Goal: Information Seeking & Learning: Check status

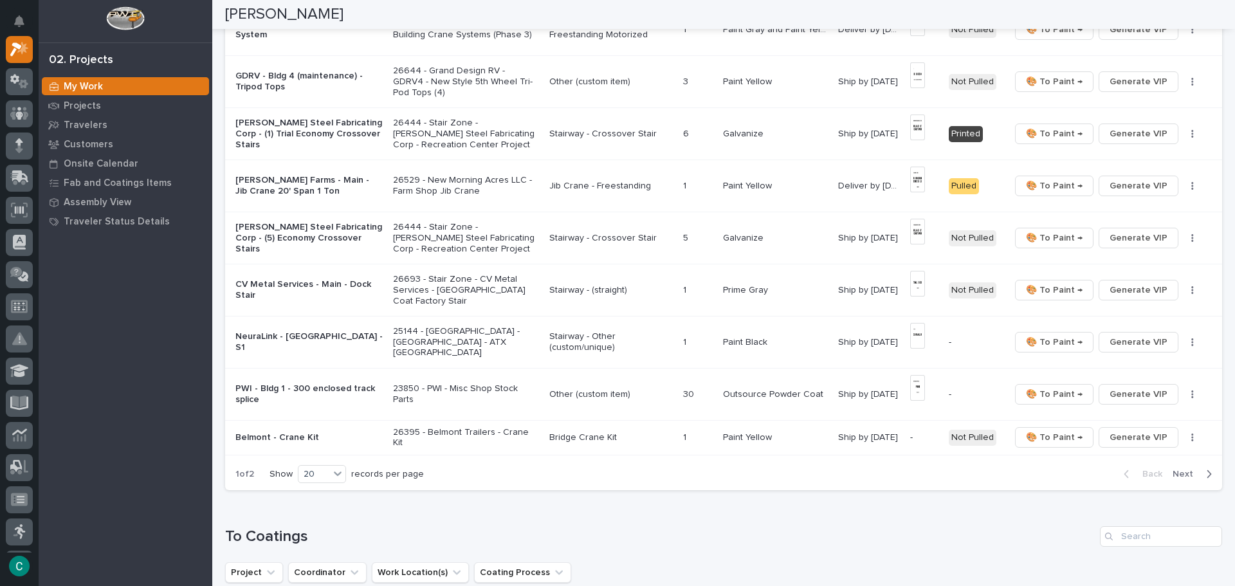
scroll to position [965, 0]
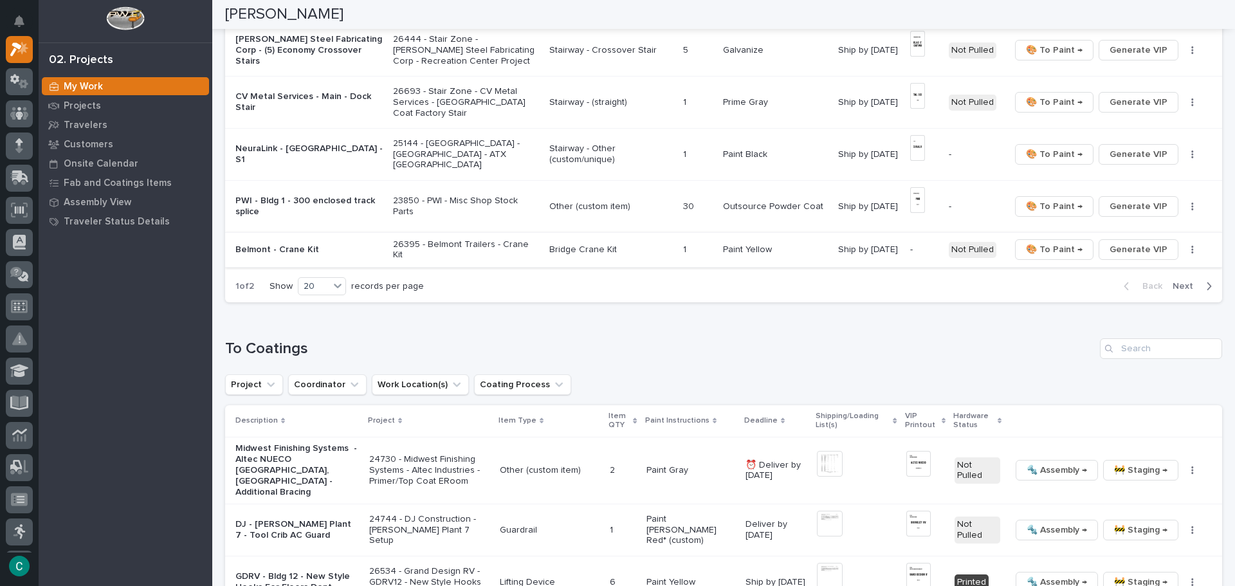
click at [1131, 242] on span "Generate VIP" at bounding box center [1139, 249] width 58 height 15
click at [1188, 280] on span "Next" at bounding box center [1187, 286] width 28 height 12
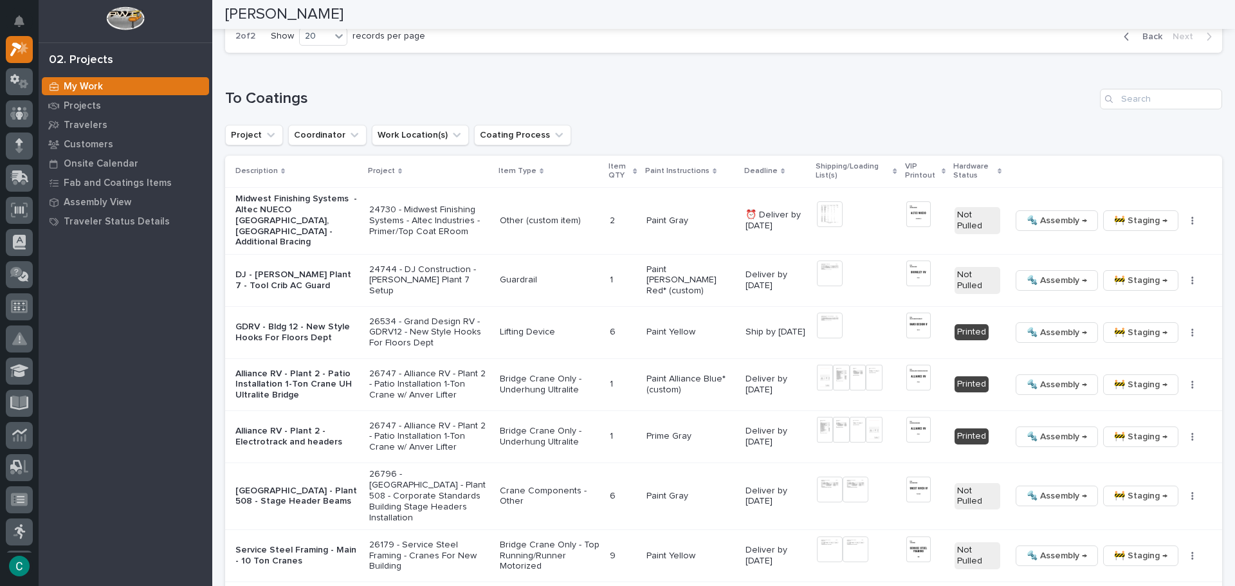
scroll to position [676, 0]
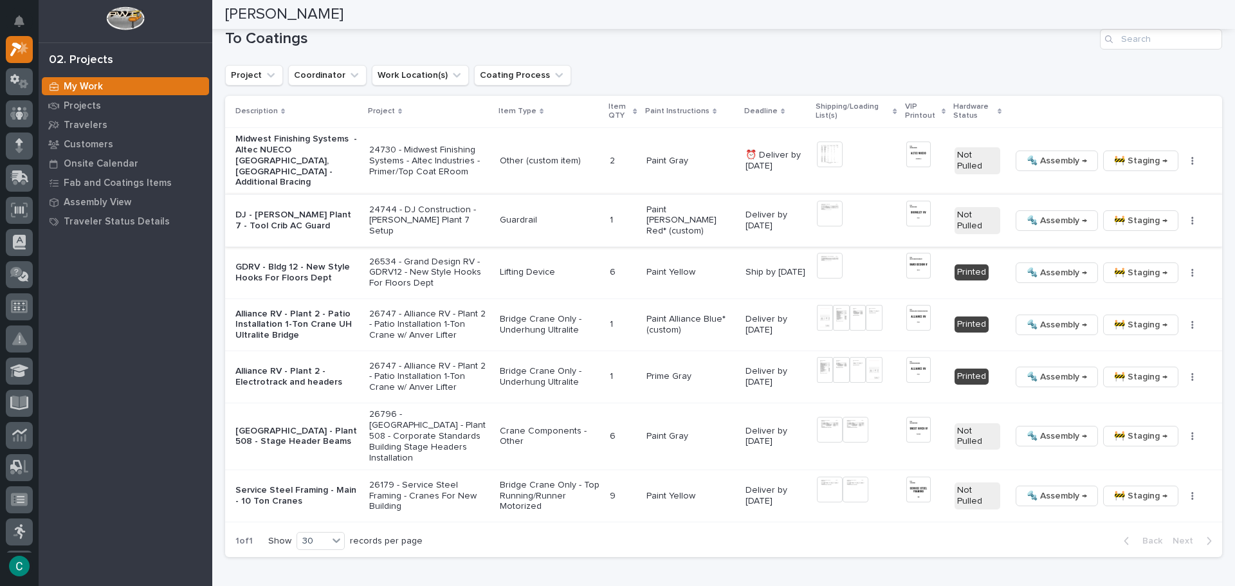
click at [1117, 213] on span "🚧 Staging →" at bounding box center [1140, 220] width 53 height 15
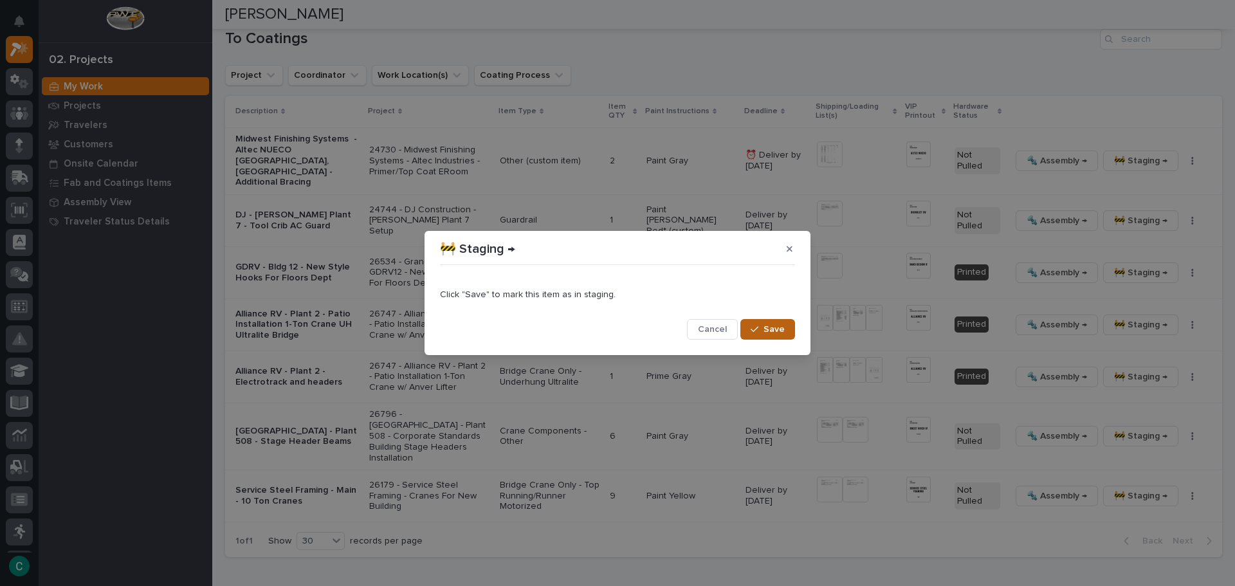
click at [774, 333] on span "Save" at bounding box center [774, 330] width 21 height 12
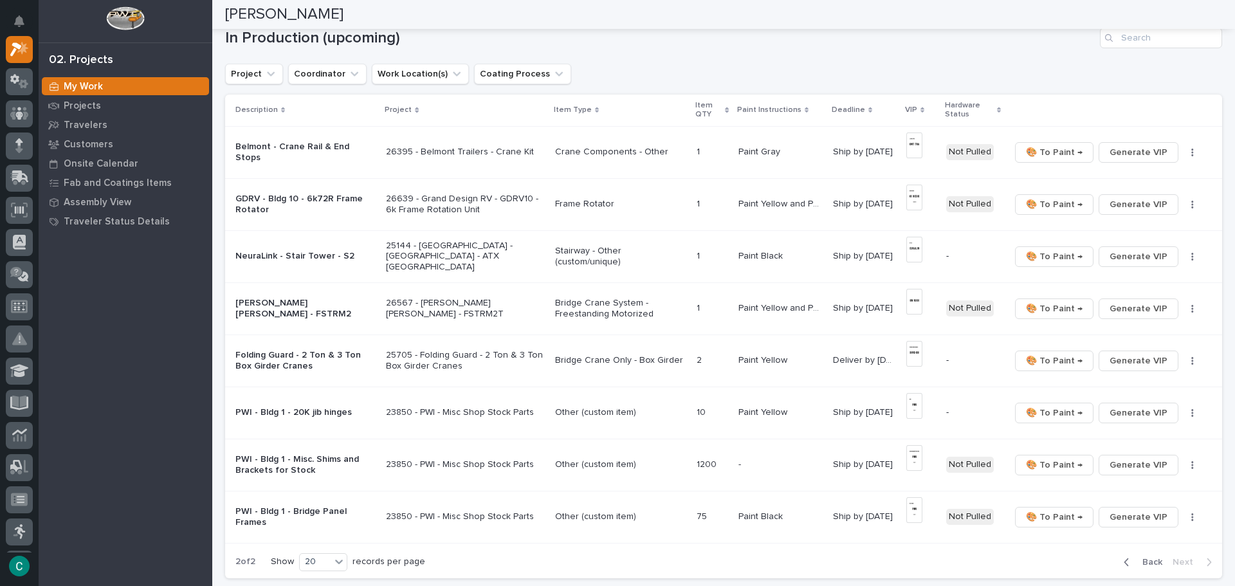
scroll to position [0, 0]
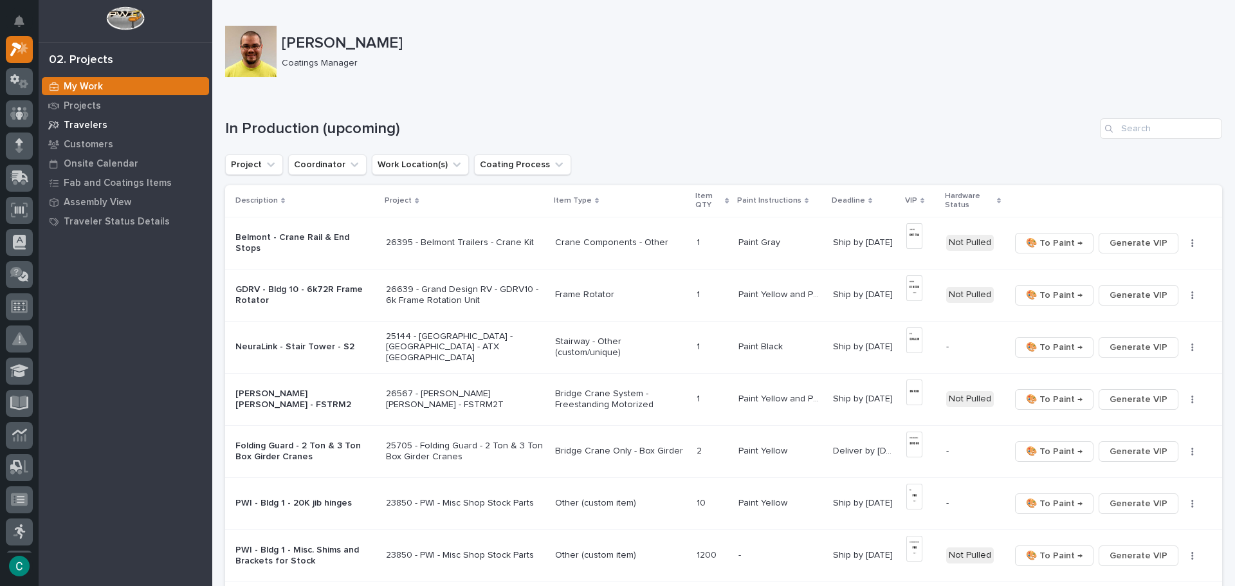
click at [73, 127] on p "Travelers" at bounding box center [86, 126] width 44 height 12
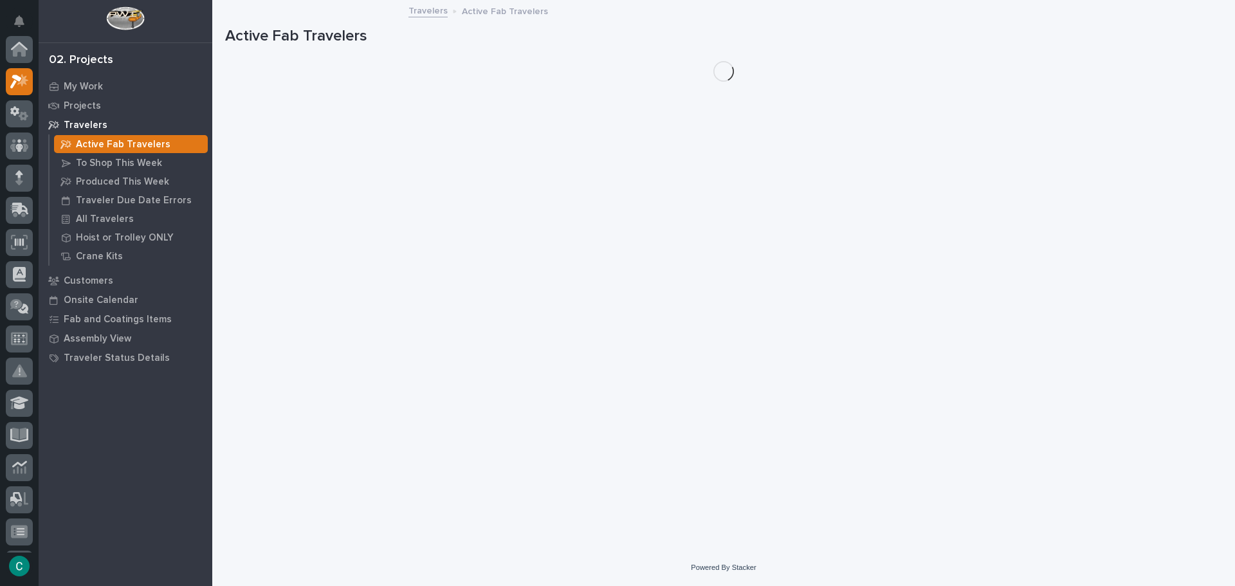
scroll to position [32, 0]
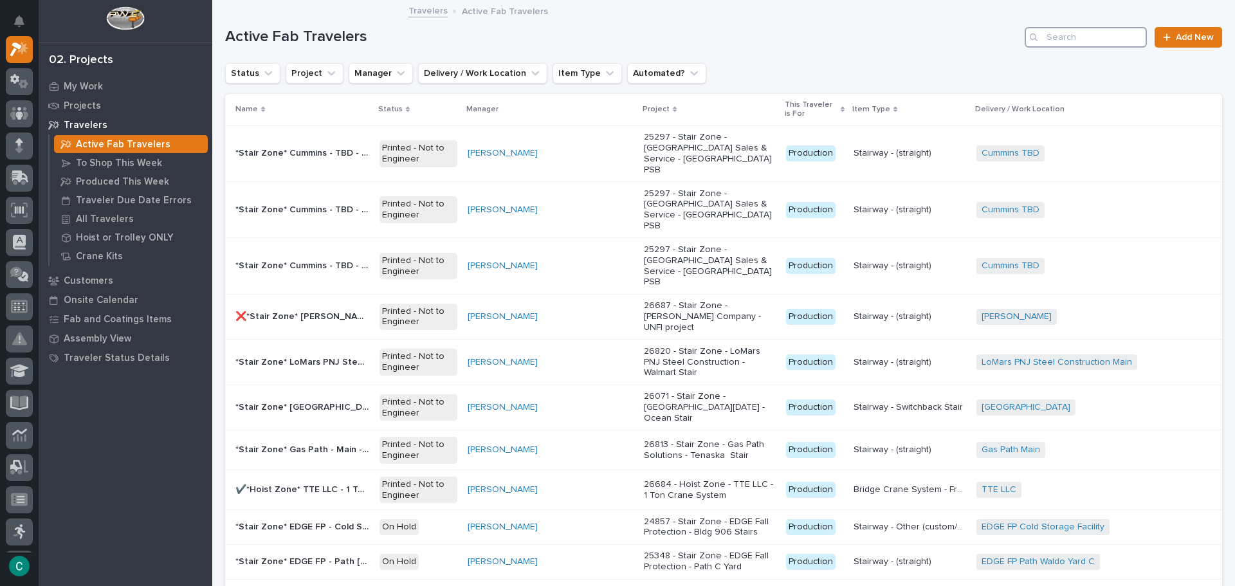
click at [1060, 40] on input "Search" at bounding box center [1086, 37] width 122 height 21
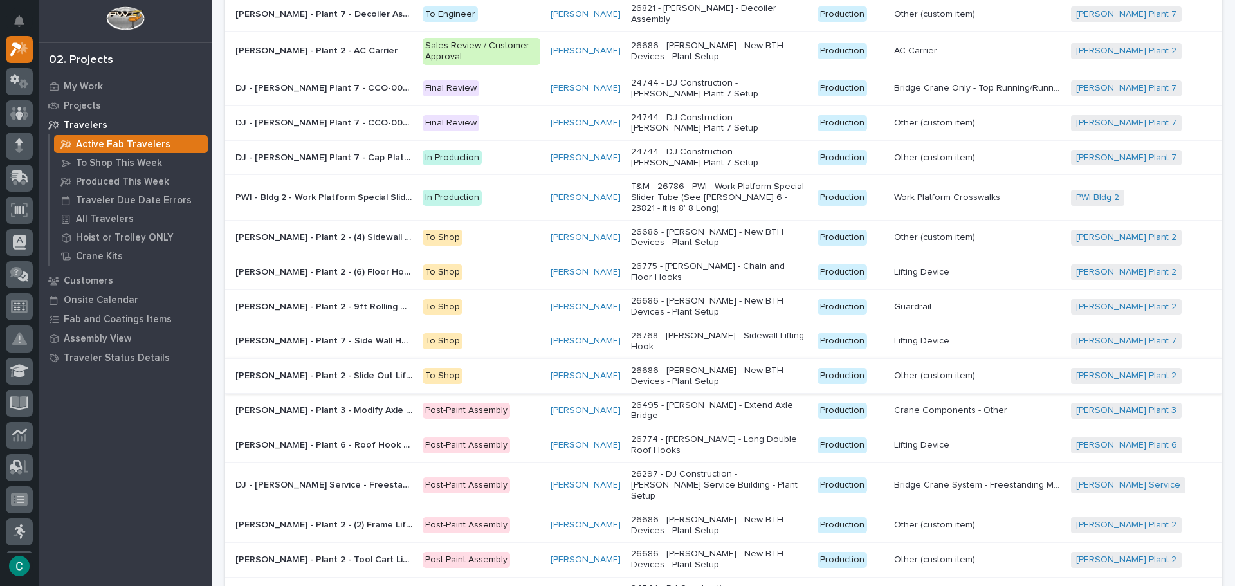
scroll to position [193, 0]
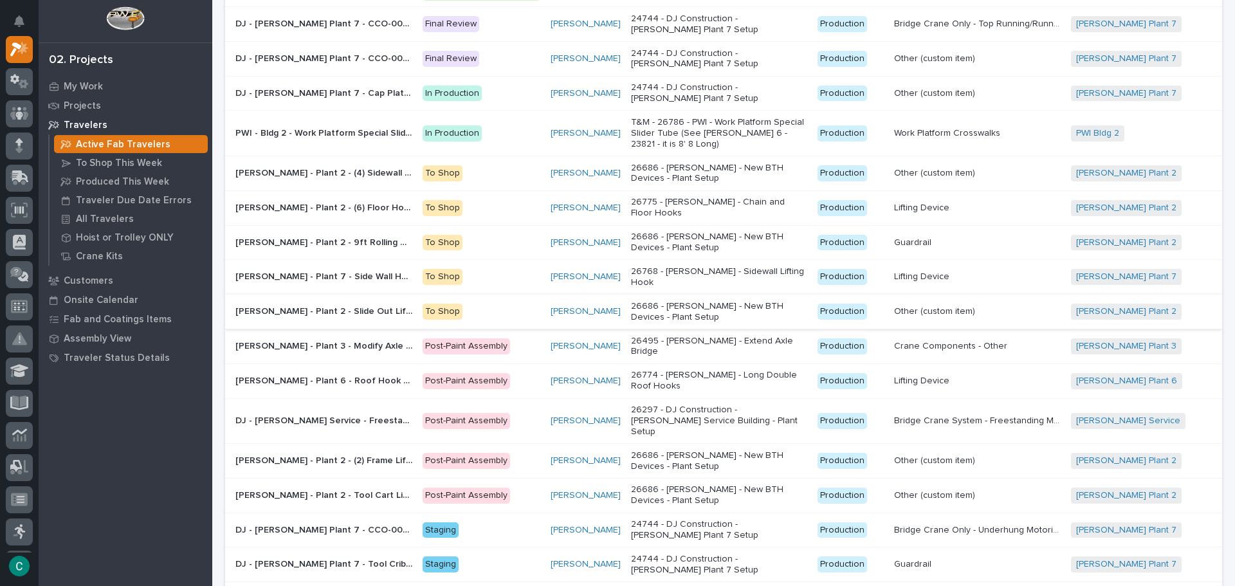
type input "brink"
click at [360, 304] on p "[PERSON_NAME] - Plant 2 - Slide Out Lifter" at bounding box center [324, 311] width 179 height 14
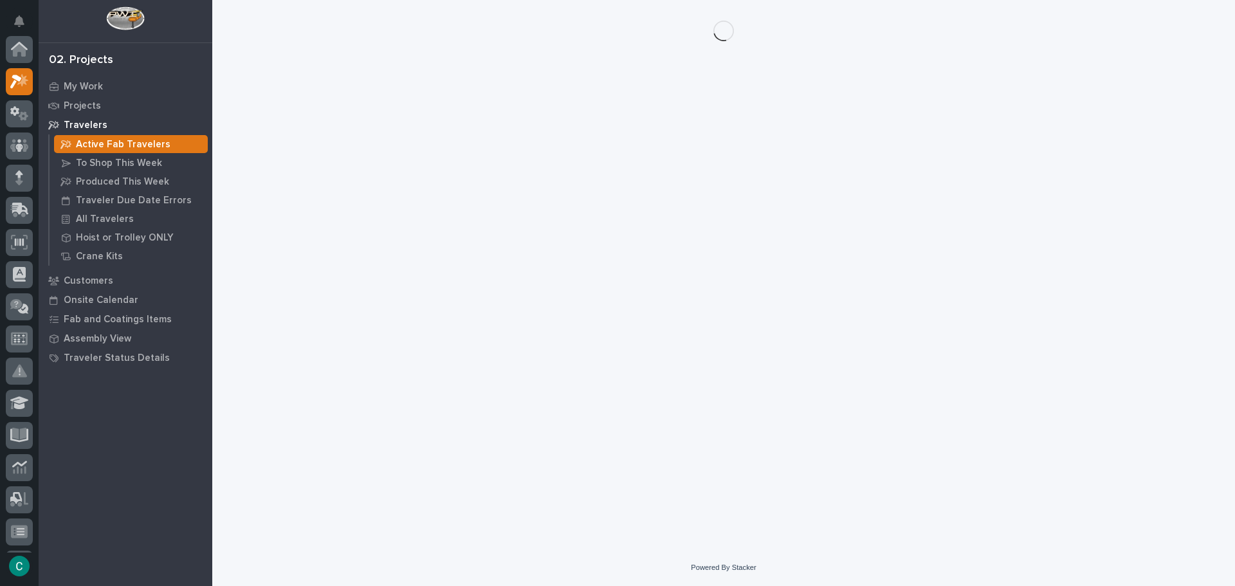
scroll to position [32, 0]
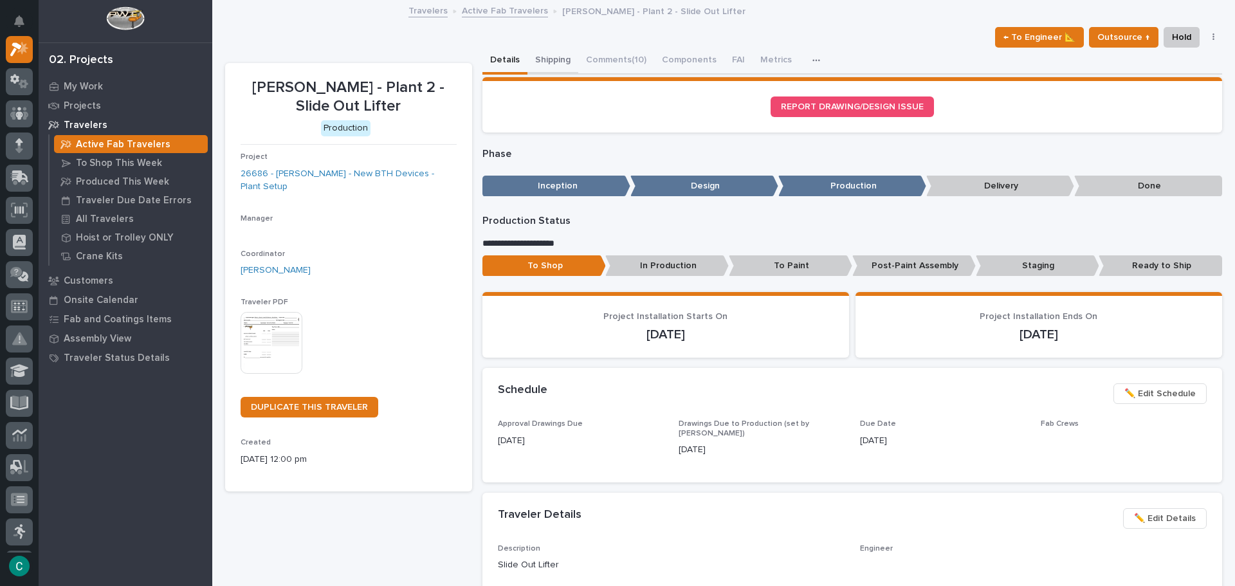
click at [536, 53] on button "Shipping" at bounding box center [552, 61] width 51 height 27
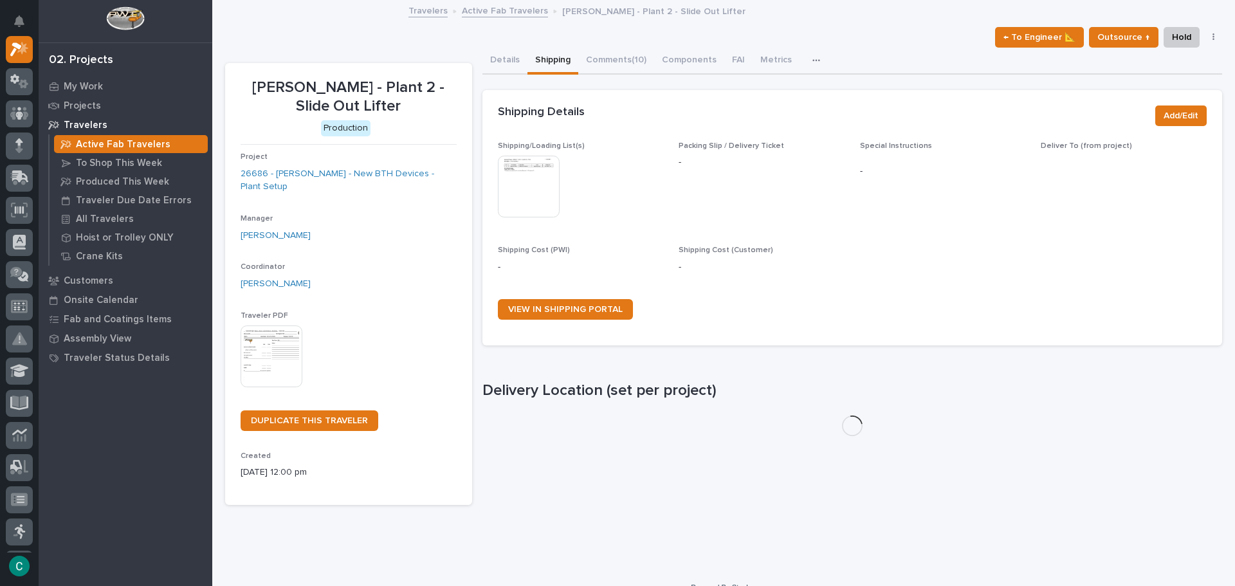
click at [524, 194] on img at bounding box center [529, 187] width 62 height 62
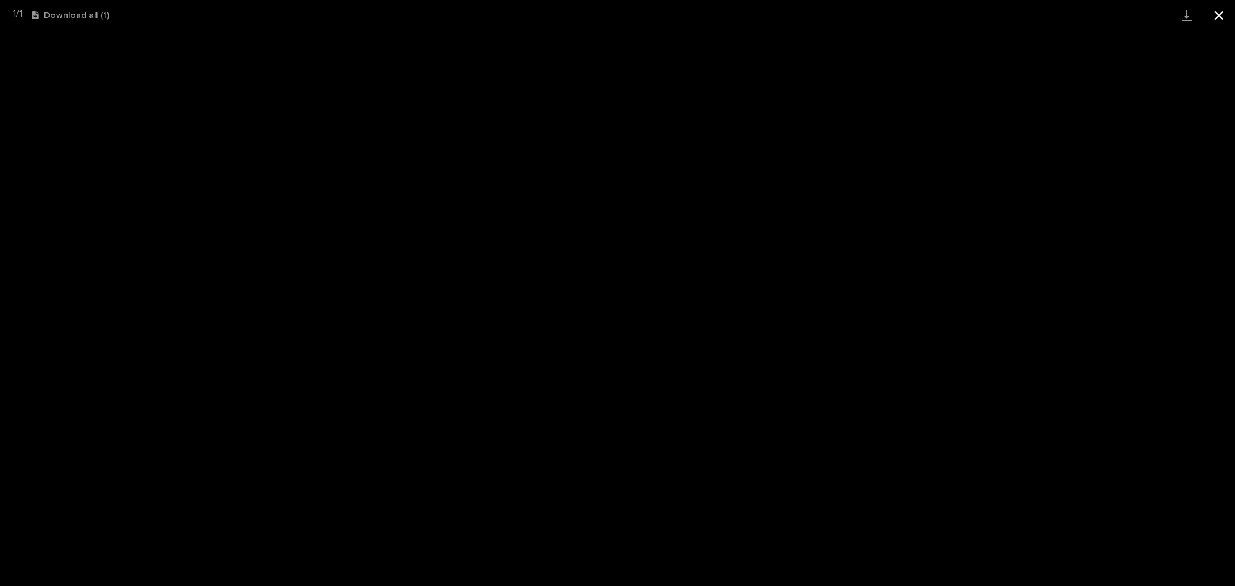
click at [1212, 19] on button "Close gallery" at bounding box center [1219, 15] width 32 height 30
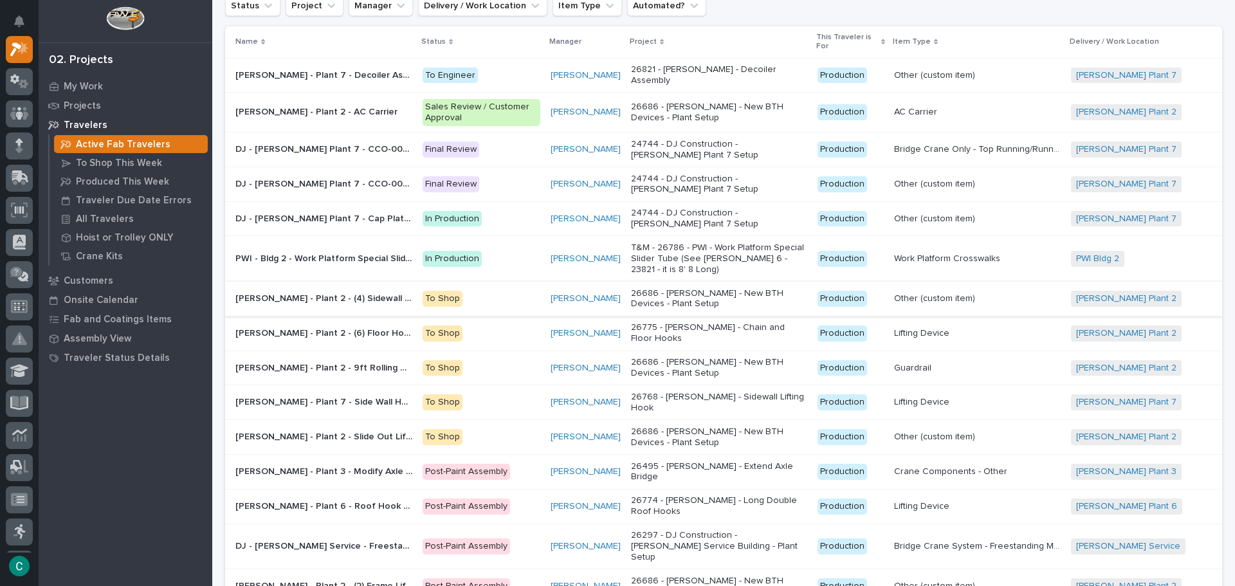
scroll to position [64, 0]
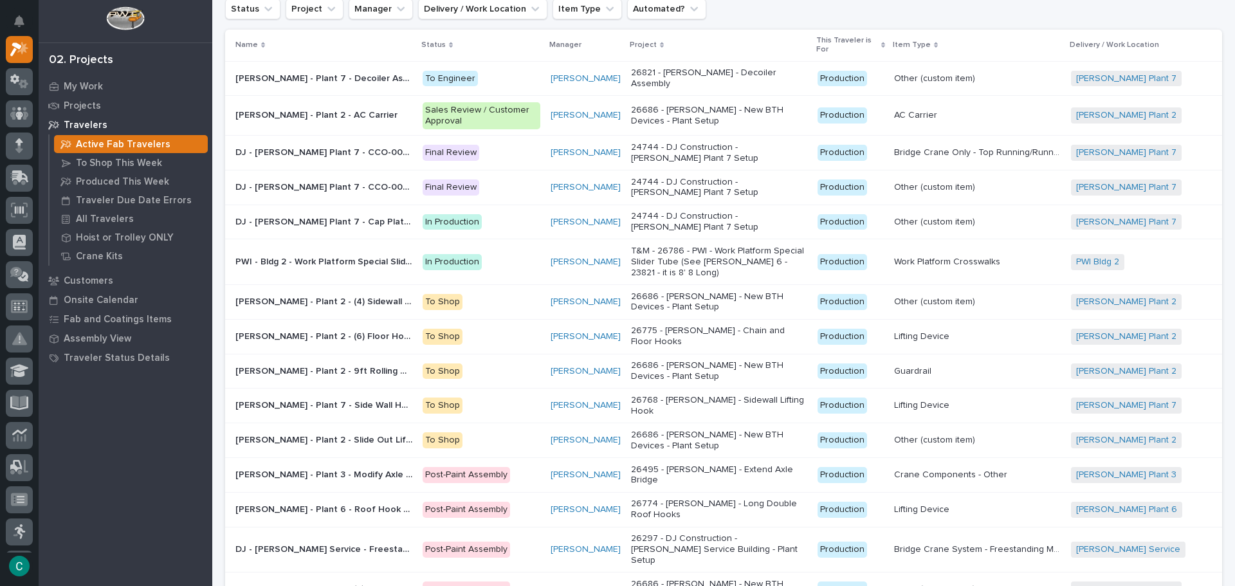
click at [356, 398] on p "[PERSON_NAME] - Plant 7 - Side Wall Hooks" at bounding box center [324, 405] width 179 height 14
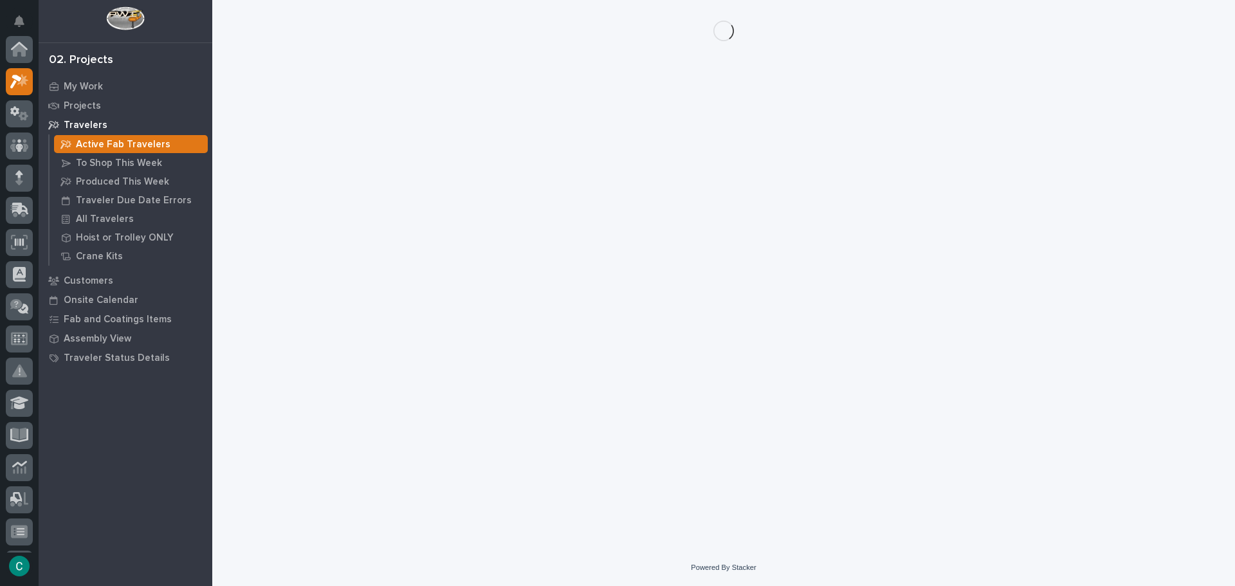
scroll to position [32, 0]
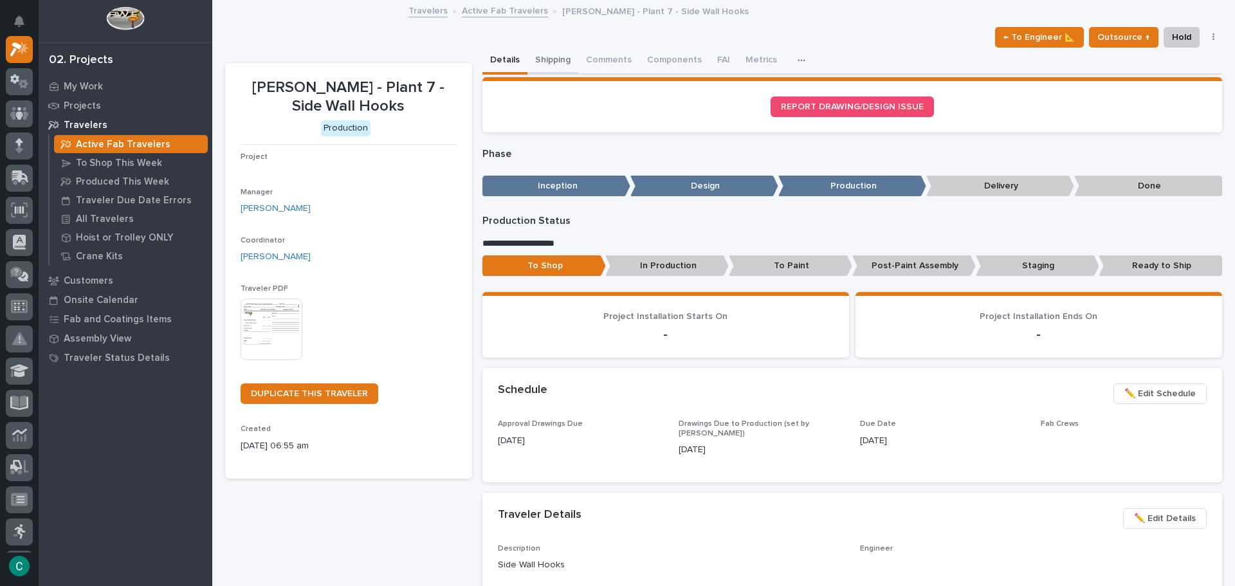
click at [547, 55] on button "Shipping" at bounding box center [552, 61] width 51 height 27
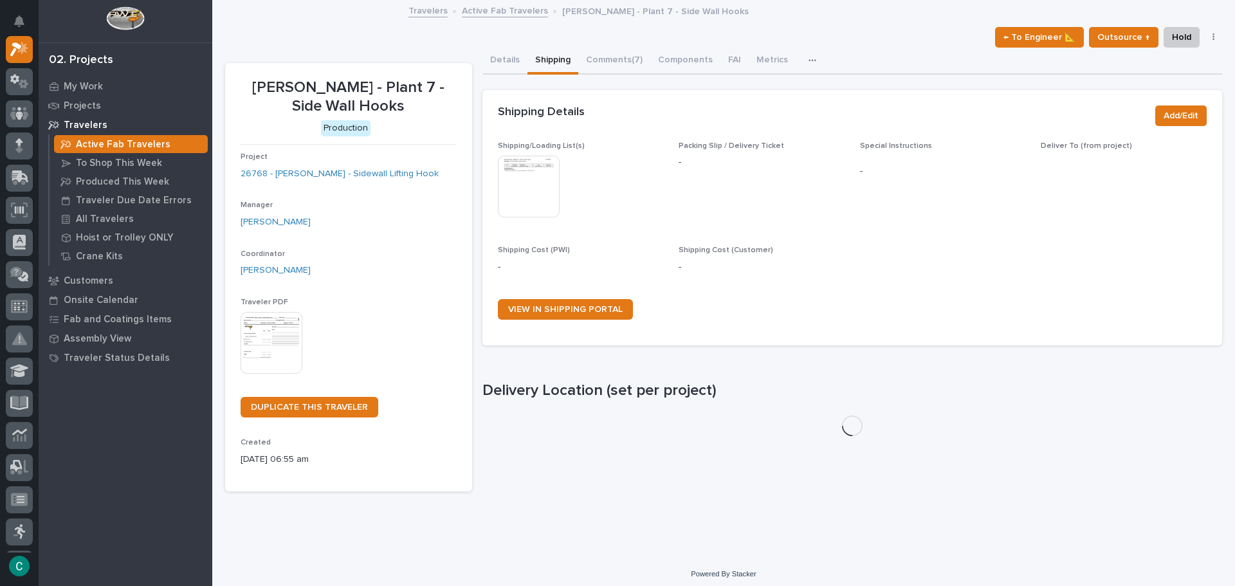
click at [531, 178] on img at bounding box center [529, 187] width 62 height 62
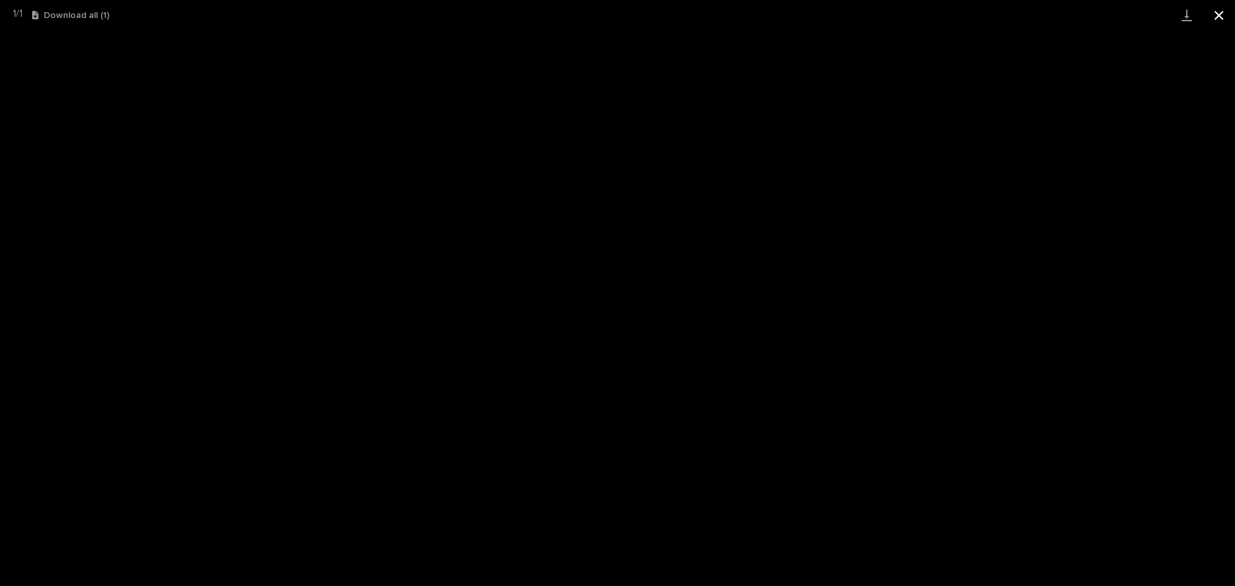
click at [1220, 12] on button "Close gallery" at bounding box center [1219, 15] width 32 height 30
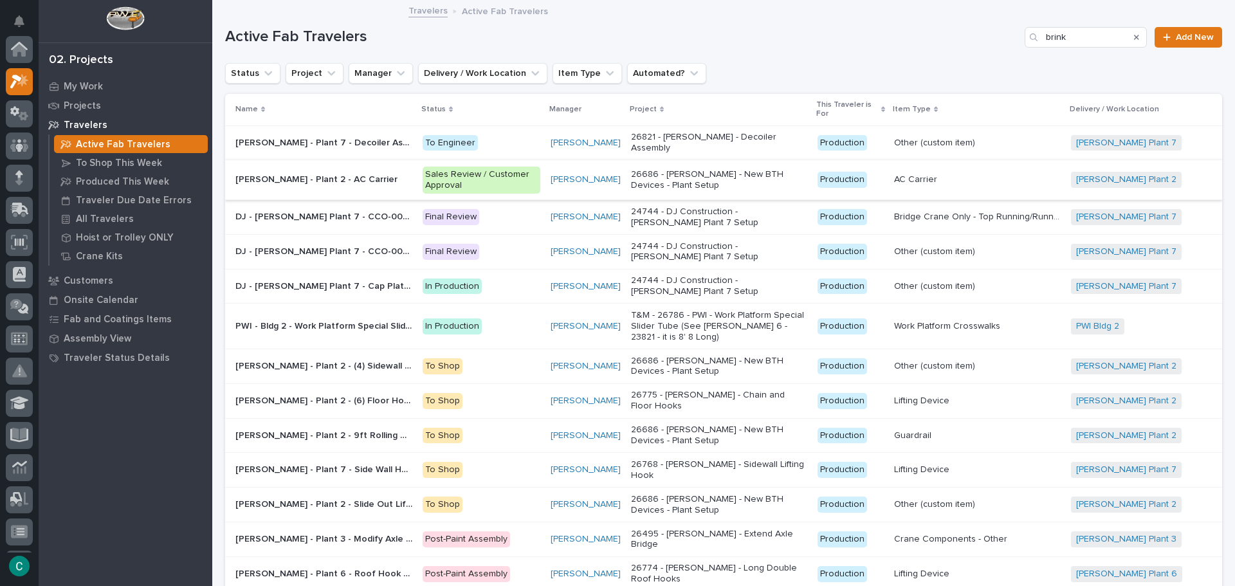
scroll to position [32, 0]
click at [381, 318] on p "PWI - Bldg 2 - Work Platform Special Slider Tube (See [PERSON_NAME] 6 - 23821 -…" at bounding box center [324, 325] width 179 height 14
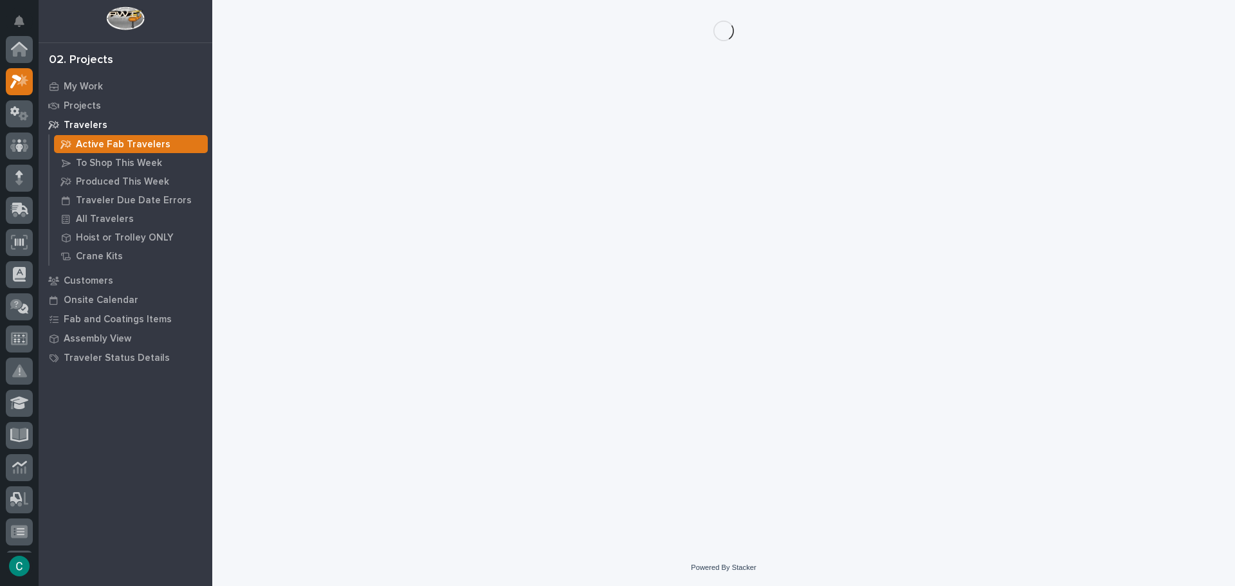
scroll to position [32, 0]
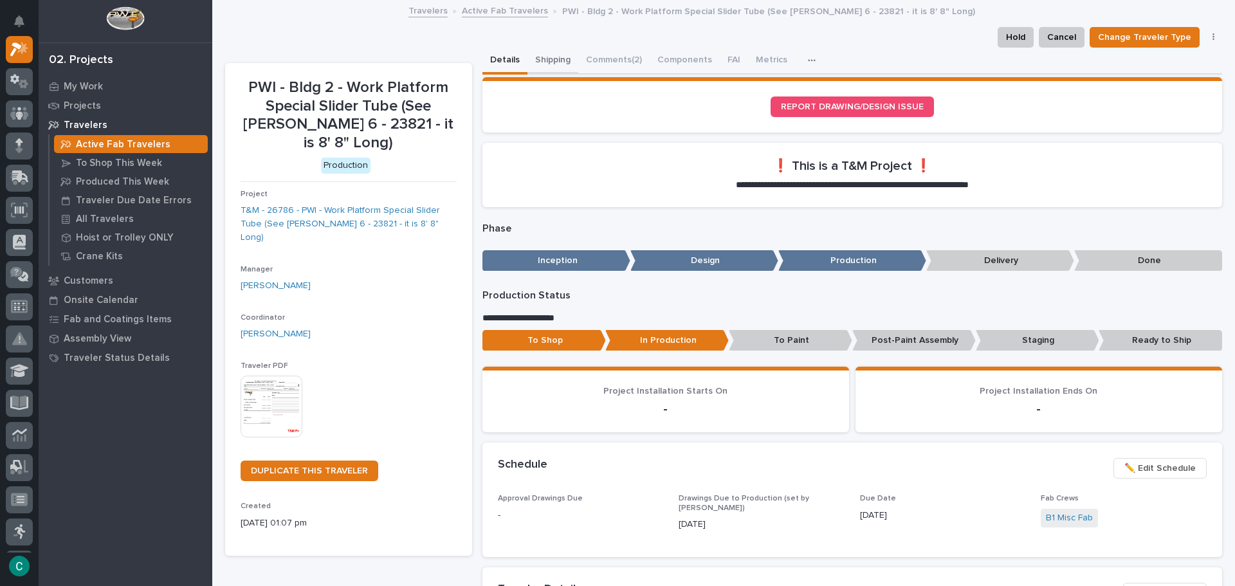
click at [549, 64] on button "Shipping" at bounding box center [552, 61] width 51 height 27
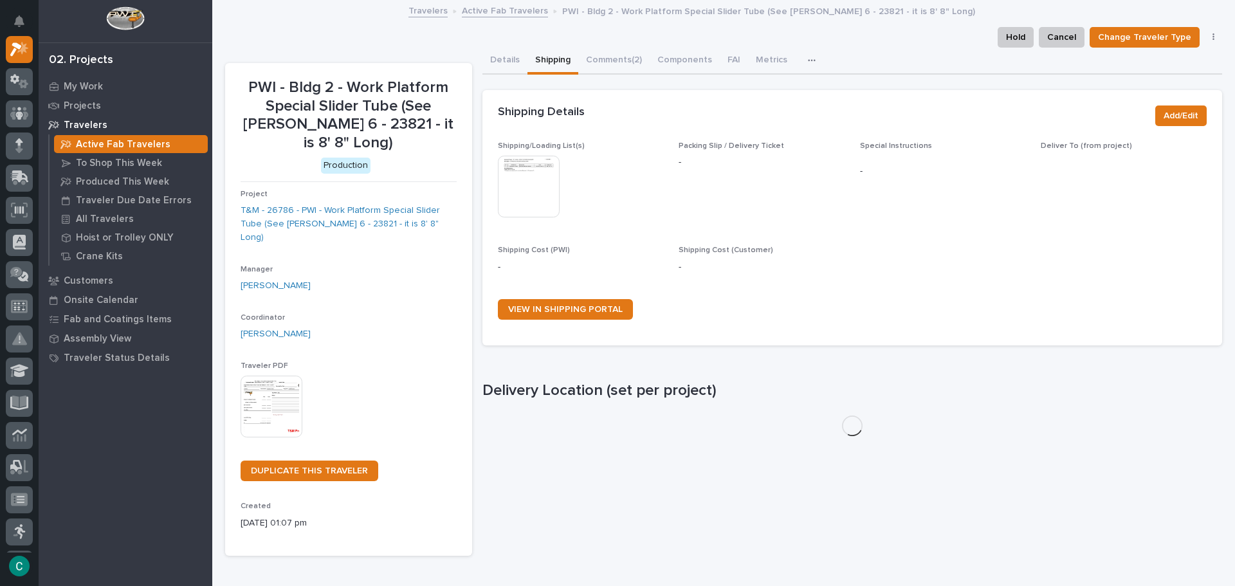
click at [523, 178] on img at bounding box center [529, 187] width 62 height 62
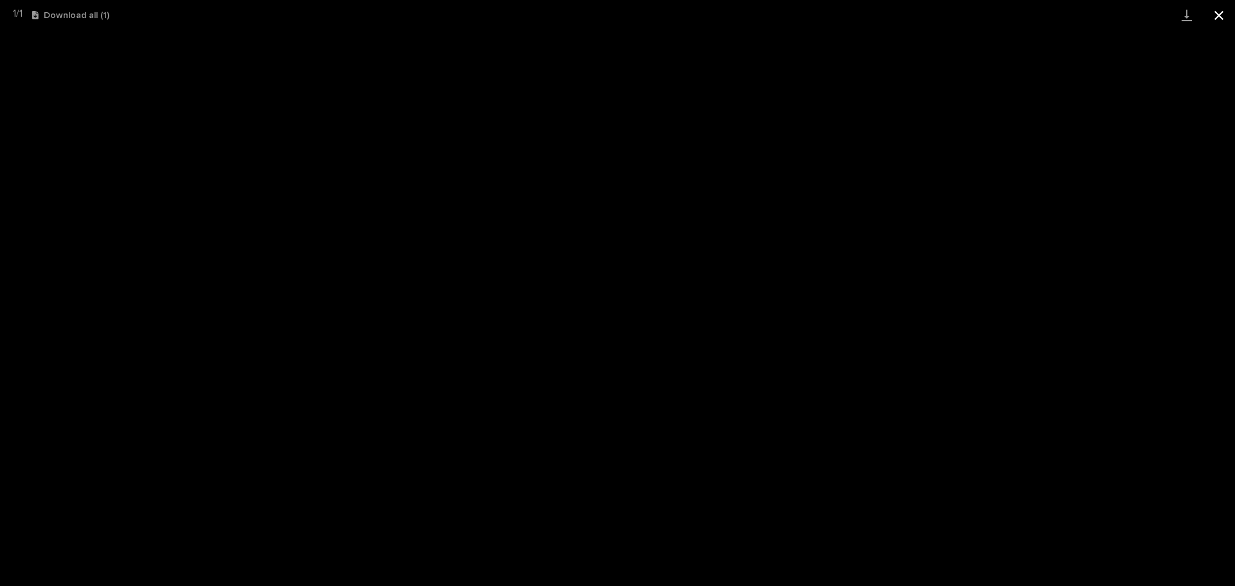
click at [1218, 10] on button "Close gallery" at bounding box center [1219, 15] width 32 height 30
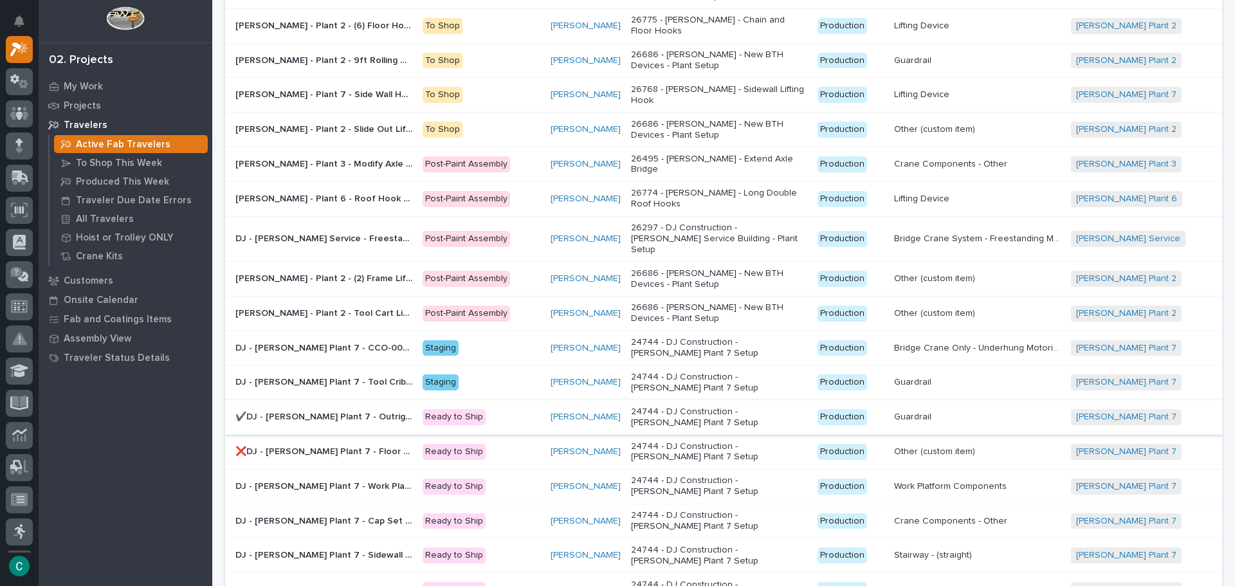
scroll to position [311, 0]
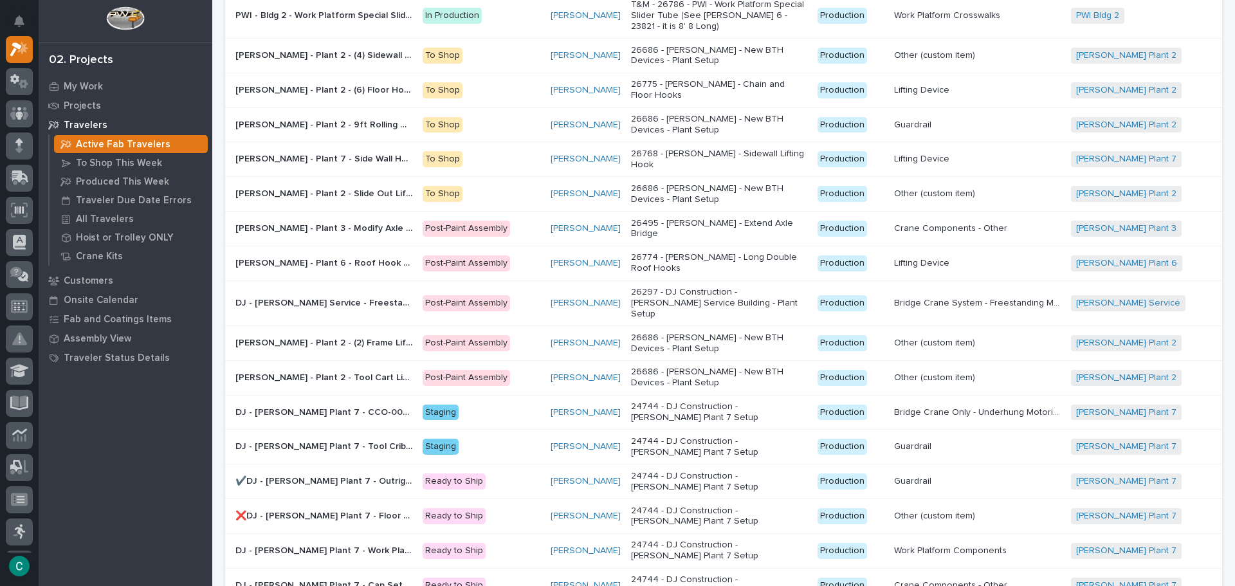
click at [349, 405] on p "DJ - [PERSON_NAME] Plant 7 - CCO-008 Move & Extend System A&B" at bounding box center [324, 412] width 179 height 14
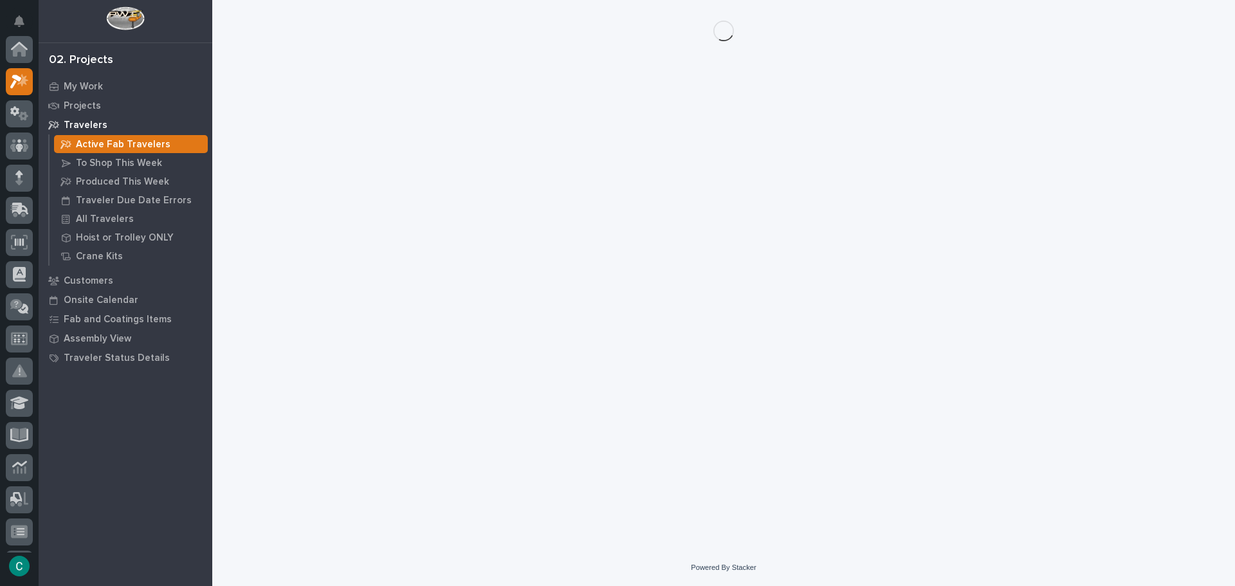
scroll to position [32, 0]
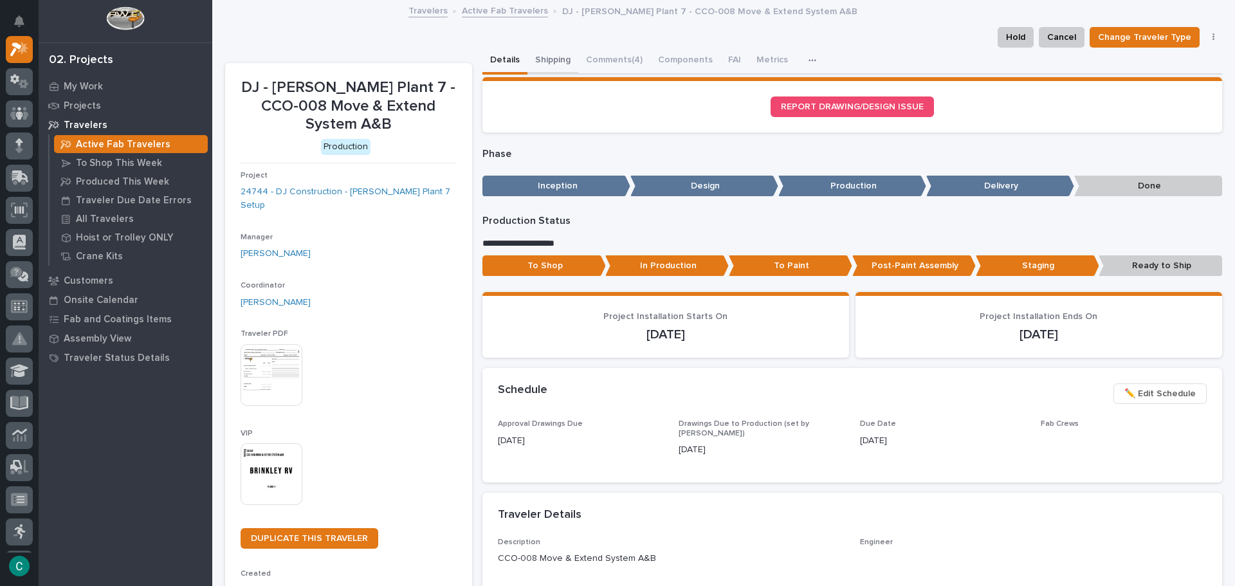
click at [560, 58] on button "Shipping" at bounding box center [552, 61] width 51 height 27
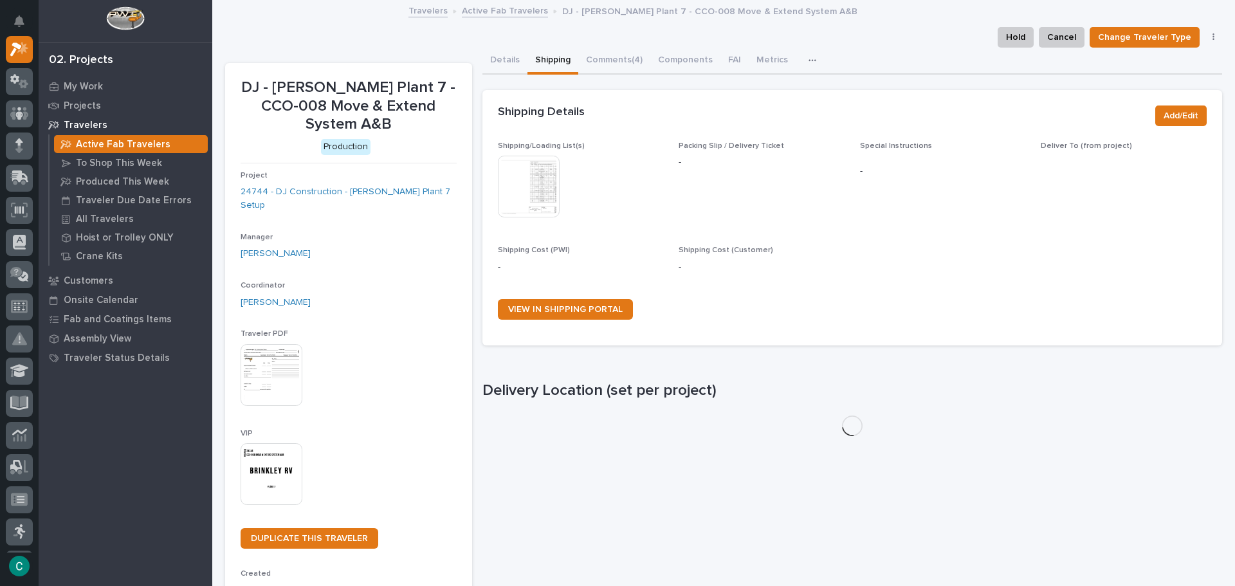
click at [549, 190] on img at bounding box center [529, 187] width 62 height 62
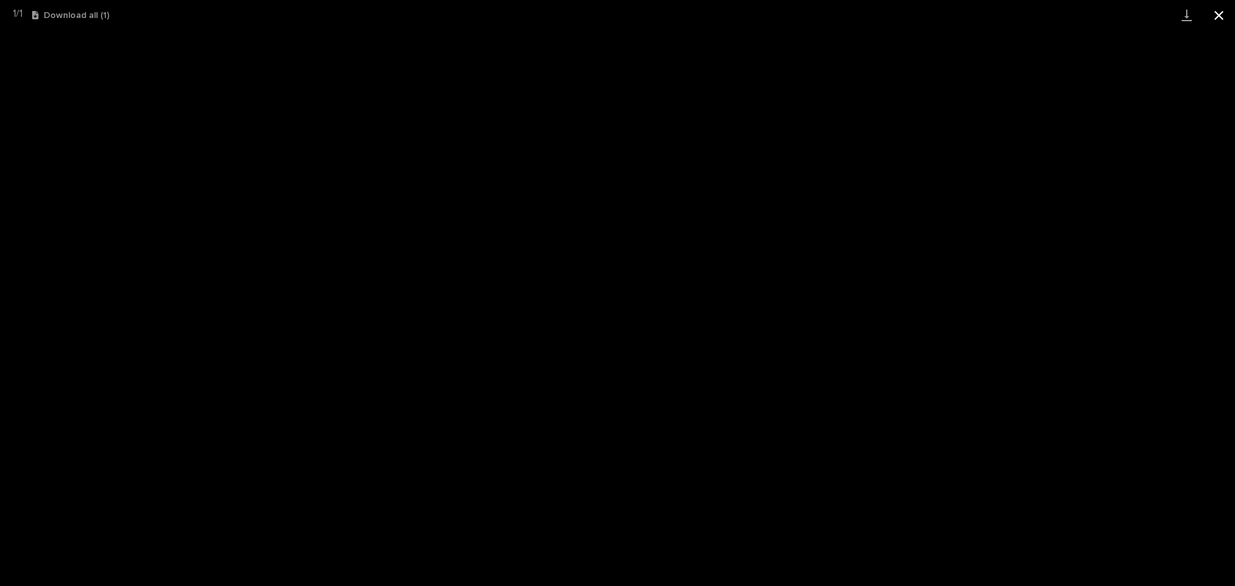
click at [1218, 14] on button "Close gallery" at bounding box center [1219, 15] width 32 height 30
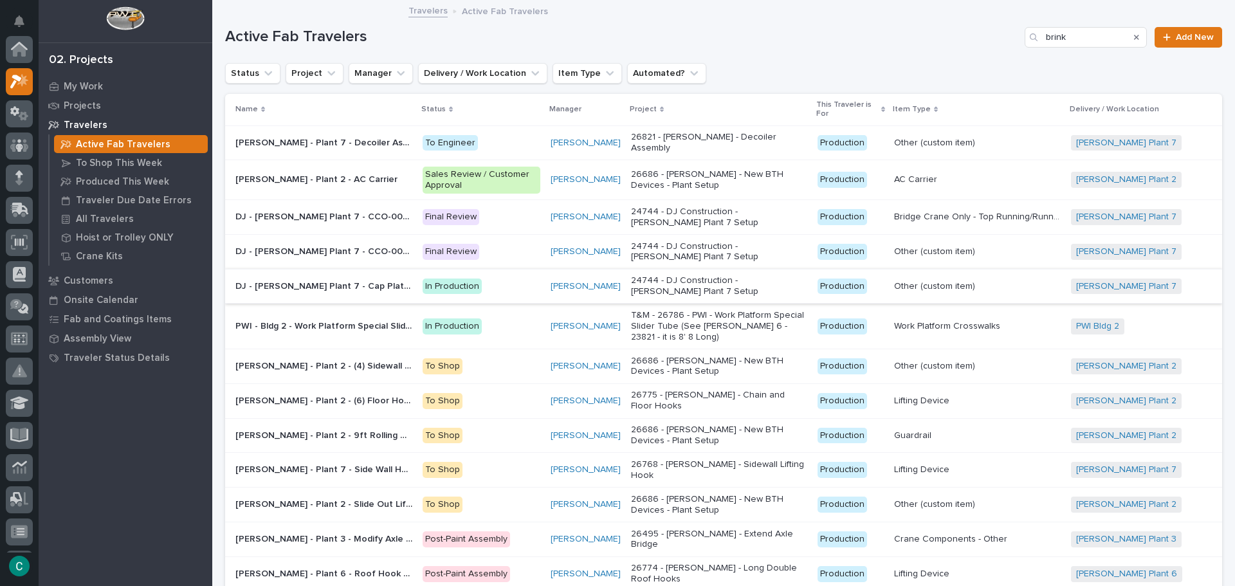
scroll to position [32, 0]
click at [343, 497] on p "[PERSON_NAME] - Plant 2 - Slide Out Lifter" at bounding box center [324, 504] width 179 height 14
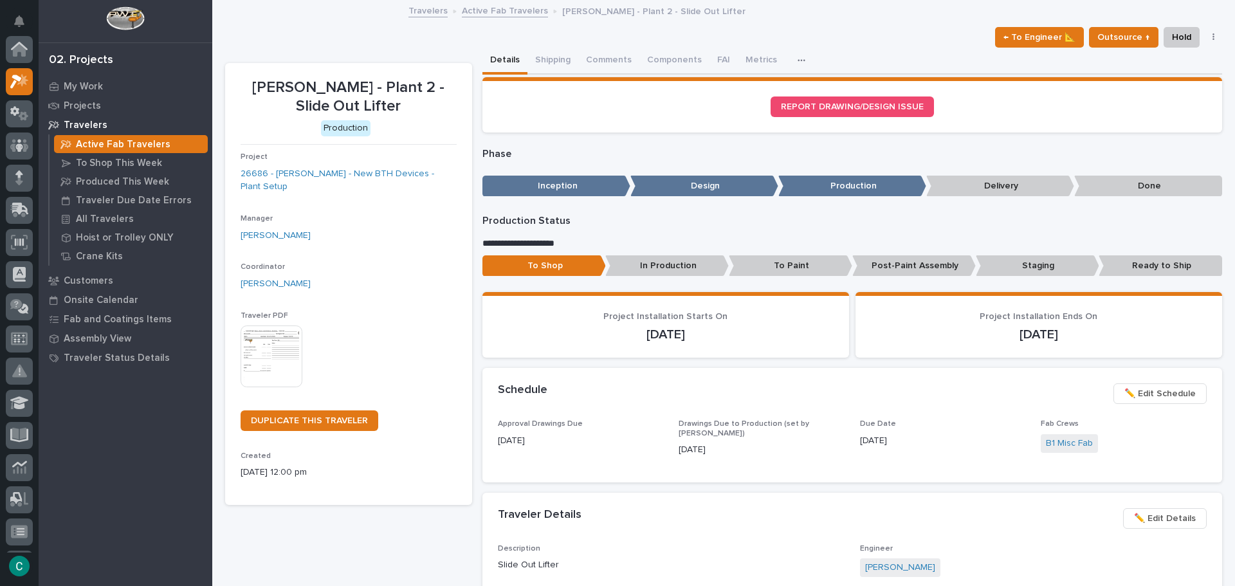
scroll to position [32, 0]
click at [546, 66] on button "Shipping" at bounding box center [552, 61] width 51 height 27
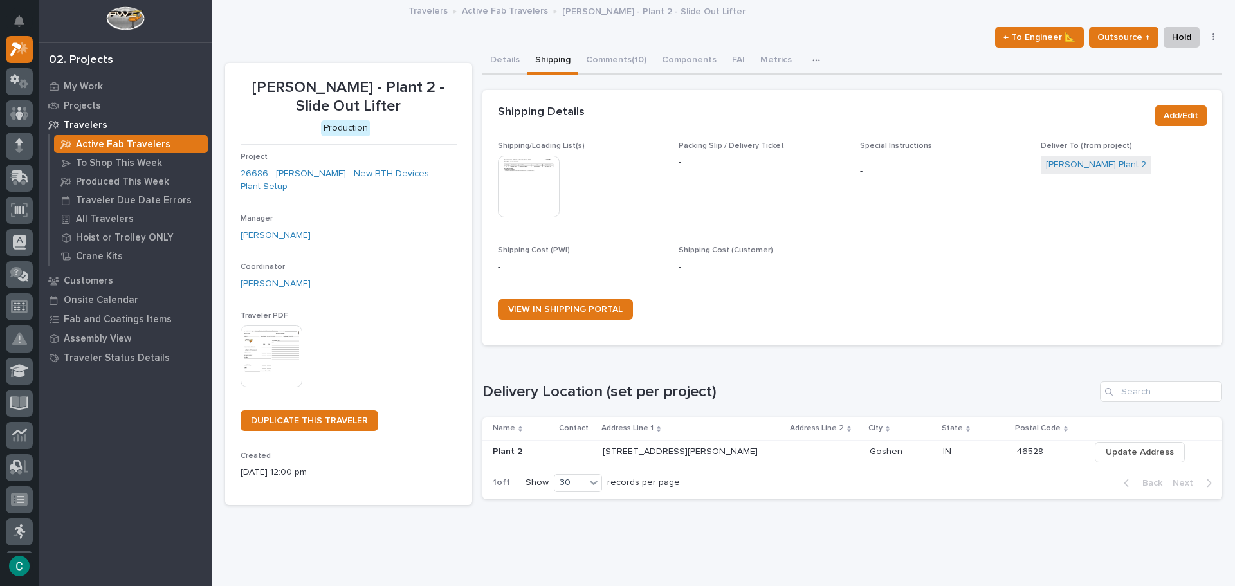
click at [549, 60] on button "Shipping" at bounding box center [552, 61] width 51 height 27
click at [542, 166] on img at bounding box center [529, 187] width 62 height 62
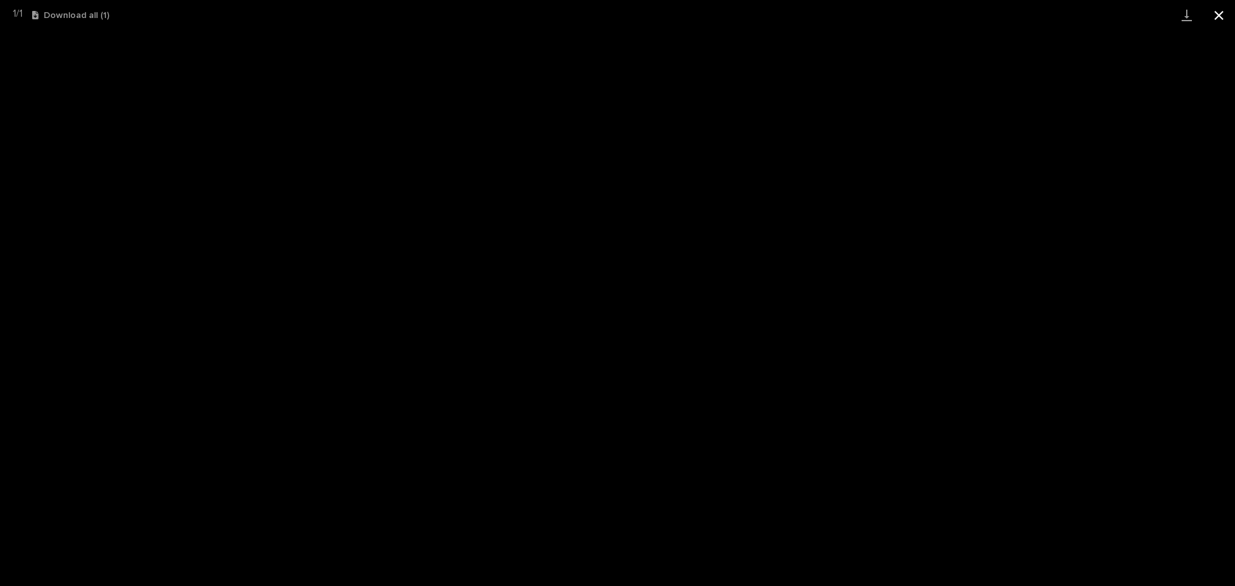
click at [1224, 14] on button "Close gallery" at bounding box center [1219, 15] width 32 height 30
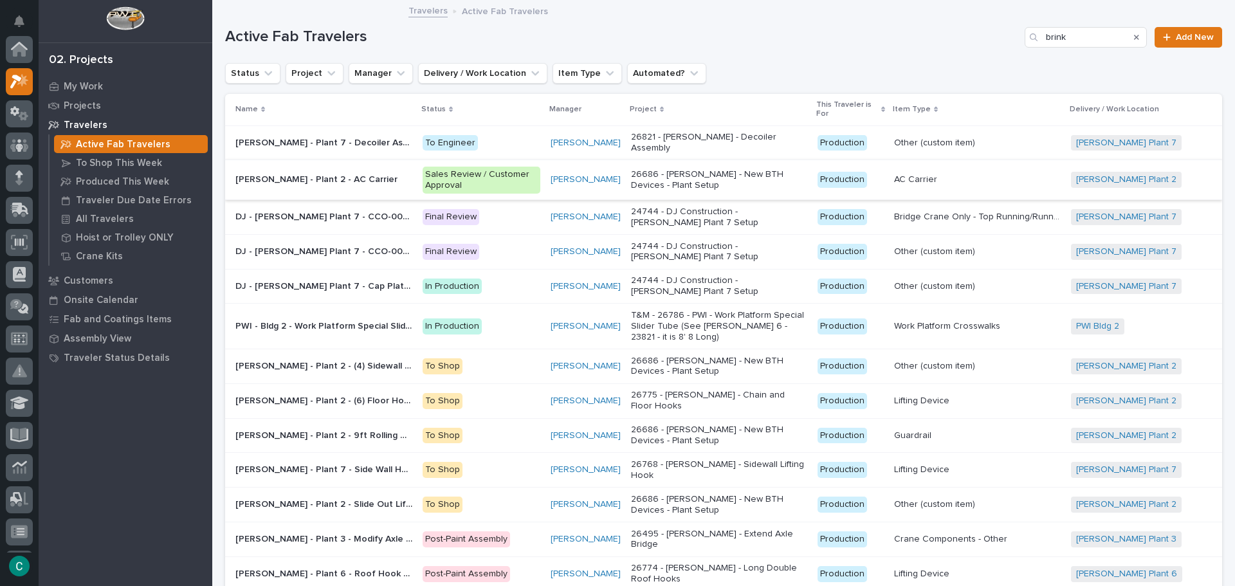
scroll to position [32, 0]
click at [337, 462] on p "[PERSON_NAME] - Plant 7 - Side Wall Hooks" at bounding box center [324, 469] width 179 height 14
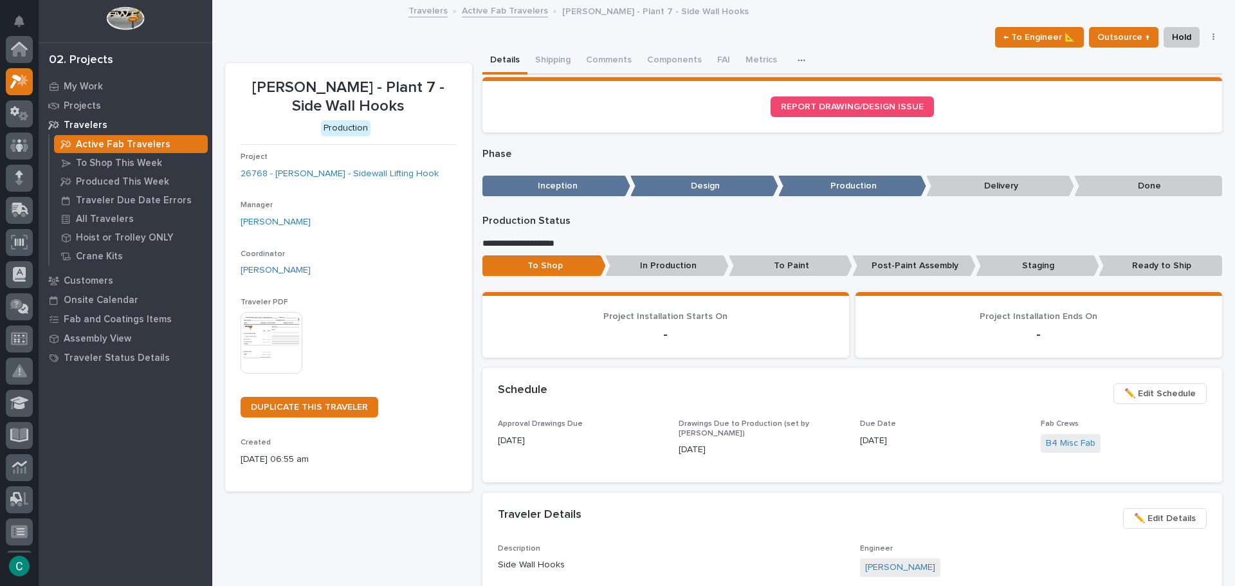
scroll to position [32, 0]
click at [553, 59] on button "Shipping" at bounding box center [552, 61] width 51 height 27
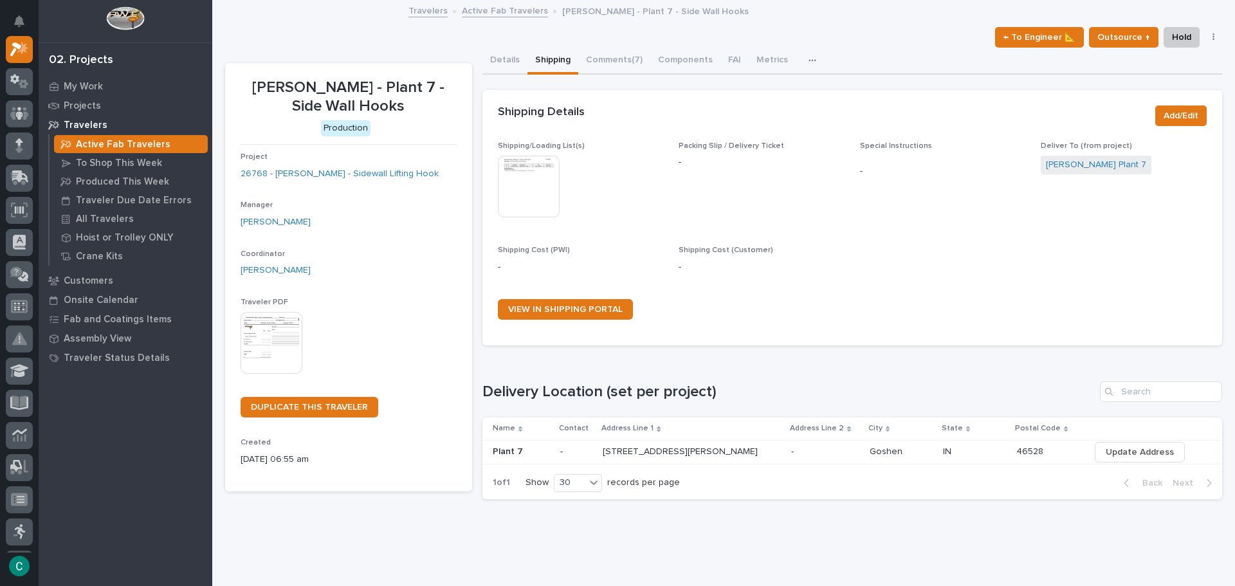
click at [538, 176] on img at bounding box center [529, 187] width 62 height 62
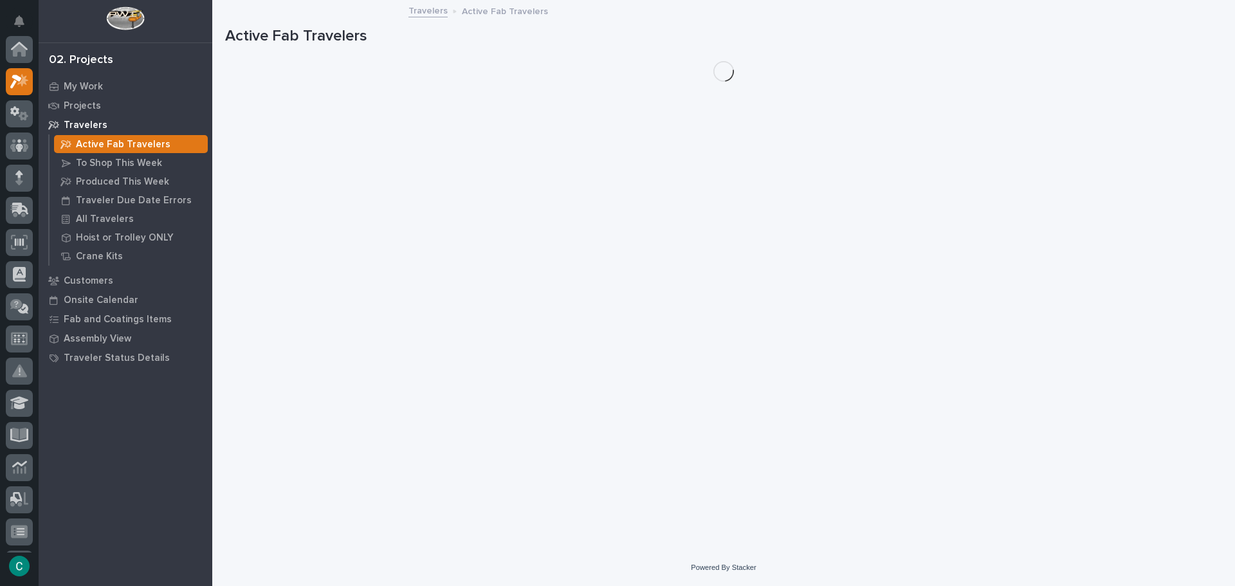
scroll to position [32, 0]
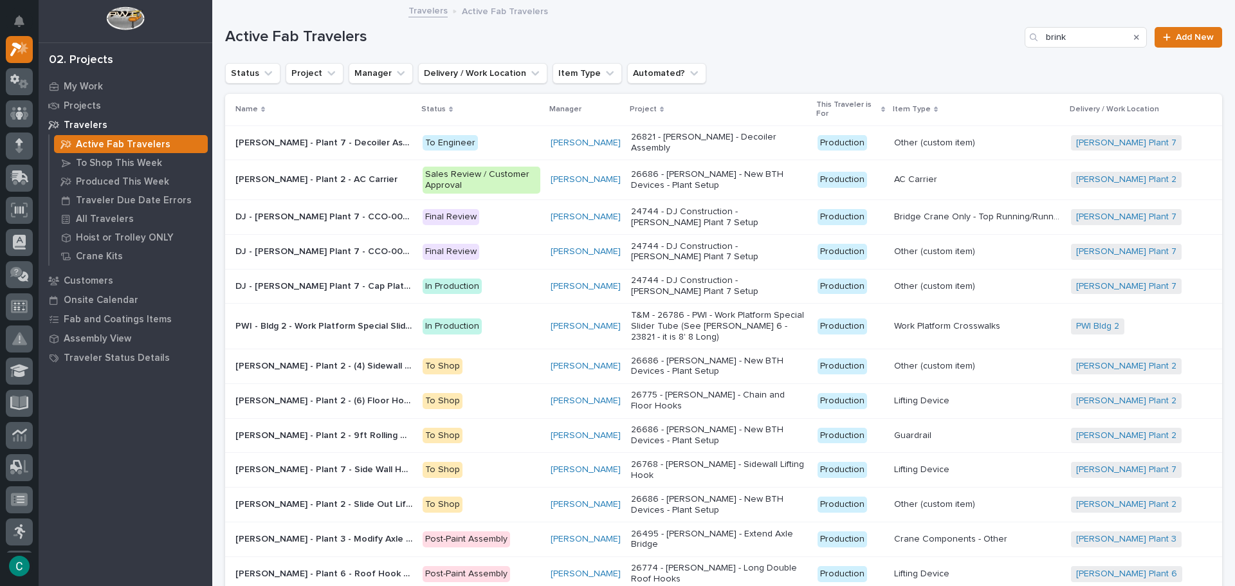
click at [353, 393] on p "[PERSON_NAME] - Plant 2 - (6) Floor Hooks and Chain" at bounding box center [324, 400] width 179 height 14
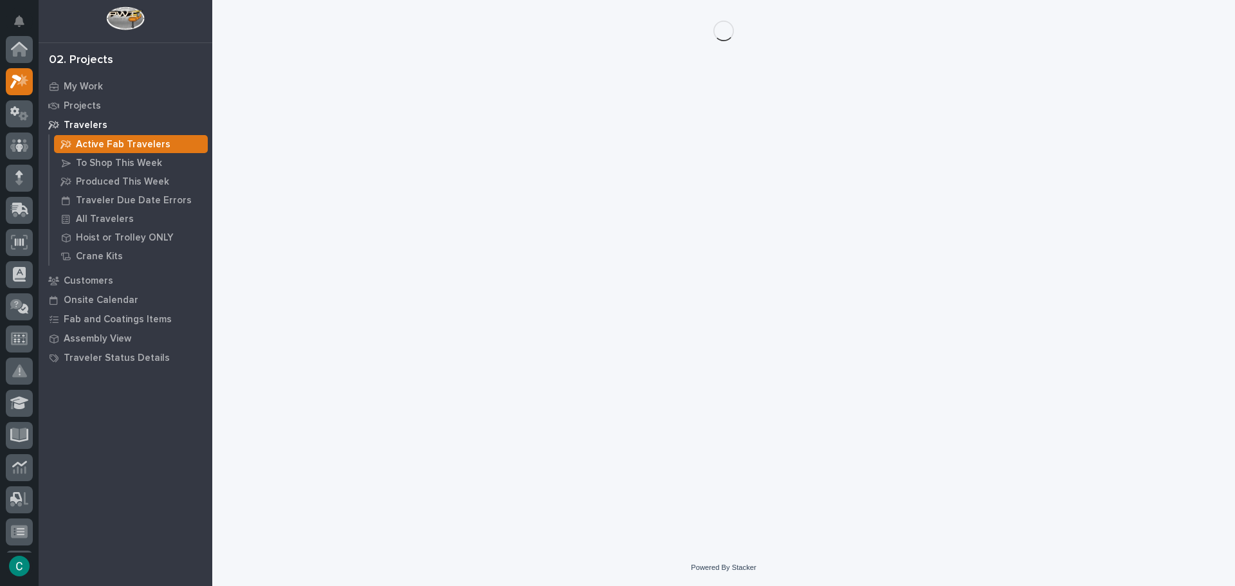
scroll to position [32, 0]
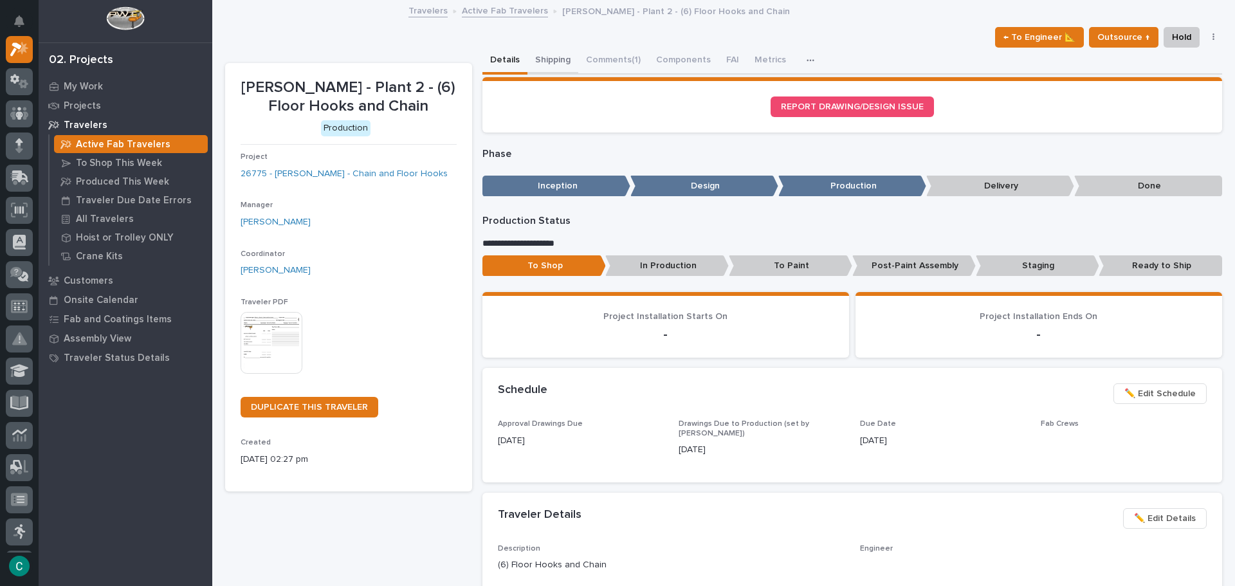
click at [546, 55] on button "Shipping" at bounding box center [552, 61] width 51 height 27
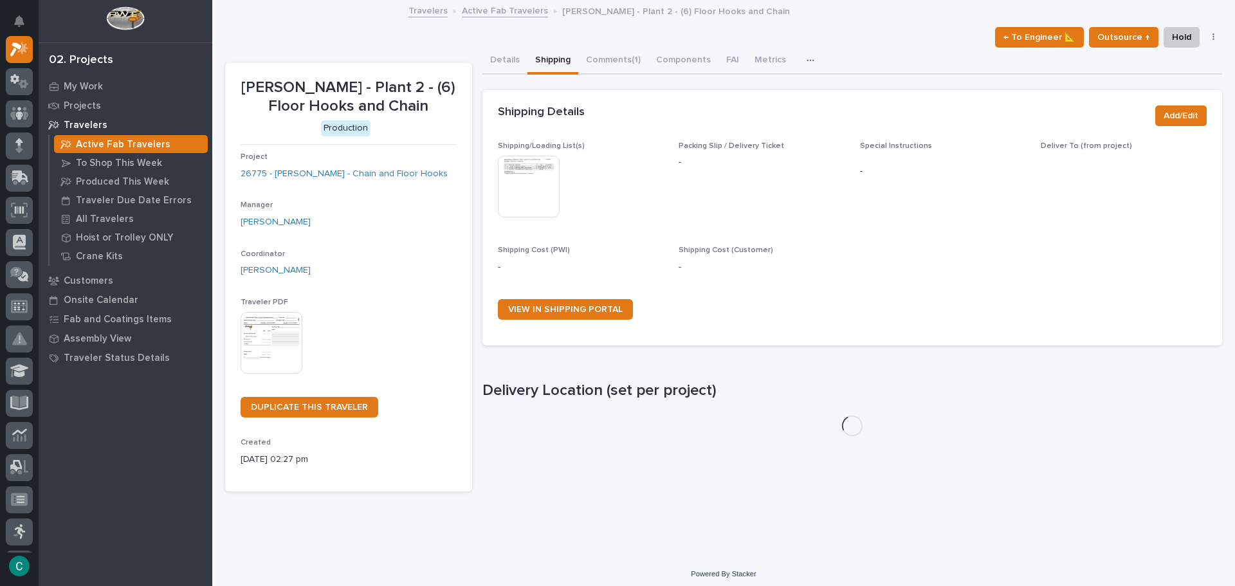
click at [531, 163] on img at bounding box center [529, 187] width 62 height 62
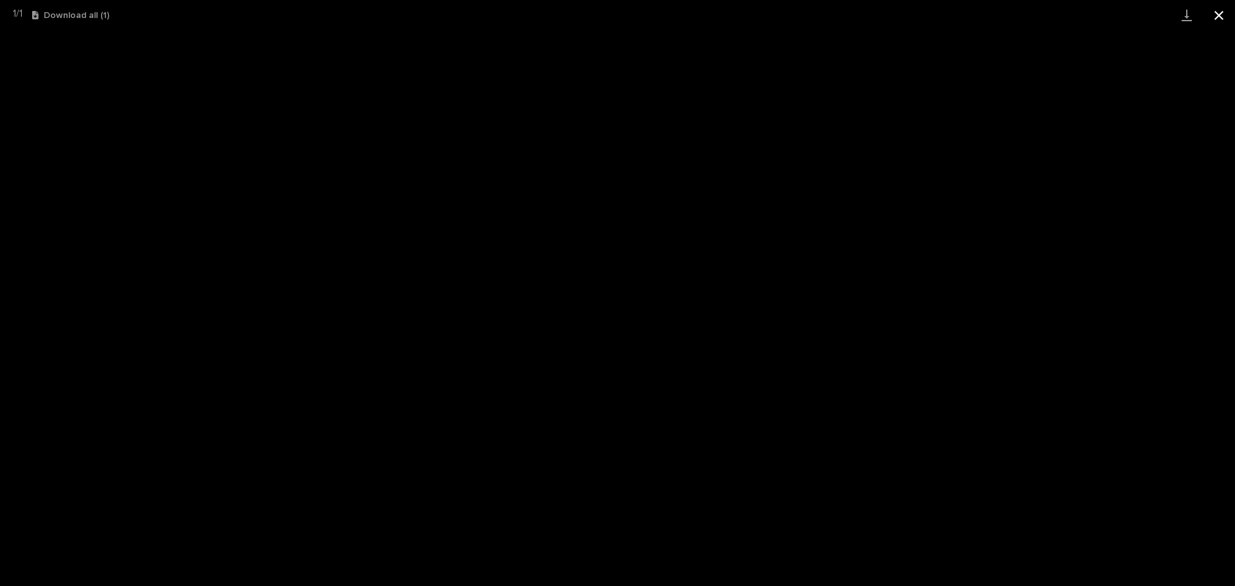
click at [1221, 16] on button "Close gallery" at bounding box center [1219, 15] width 32 height 30
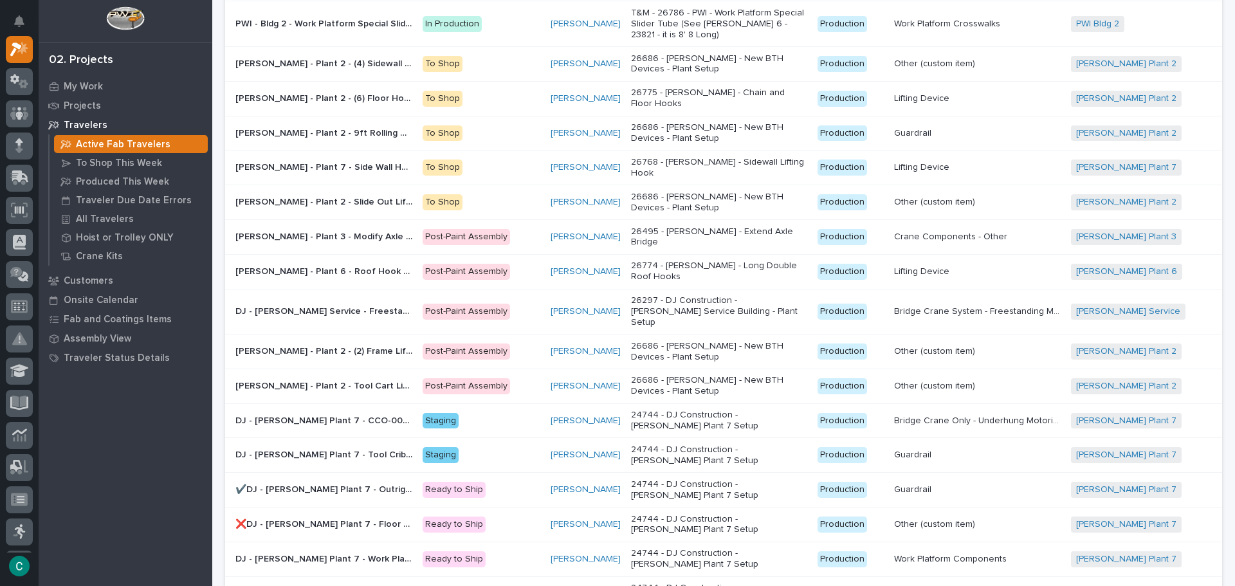
scroll to position [311, 0]
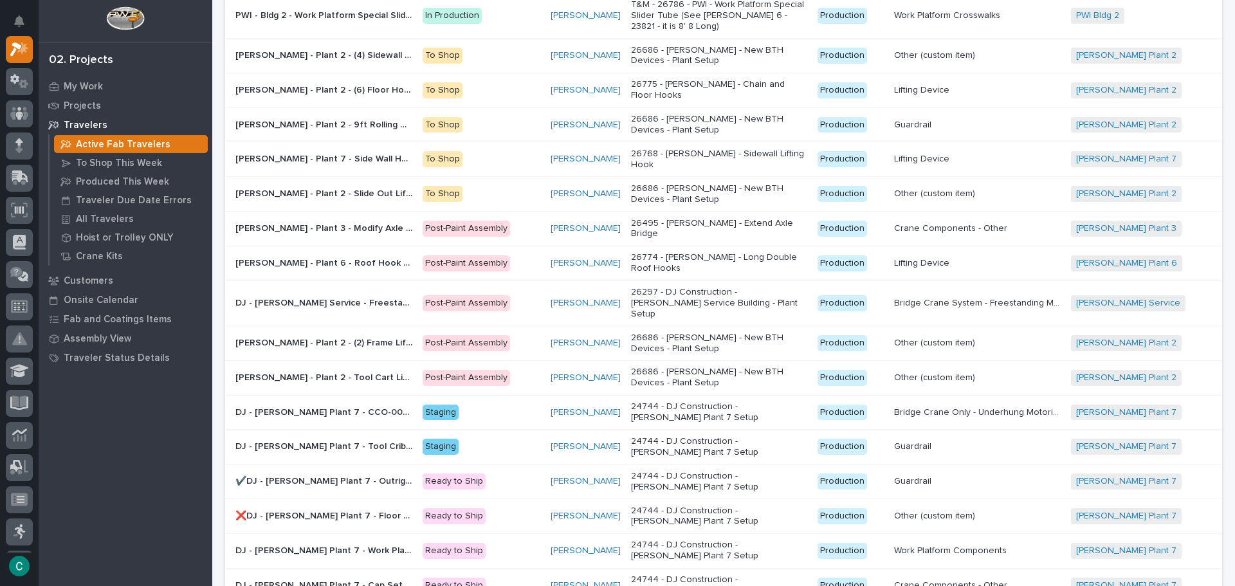
click at [339, 370] on p "[PERSON_NAME] - Plant 2 - Tool Cart Lifter" at bounding box center [324, 377] width 179 height 14
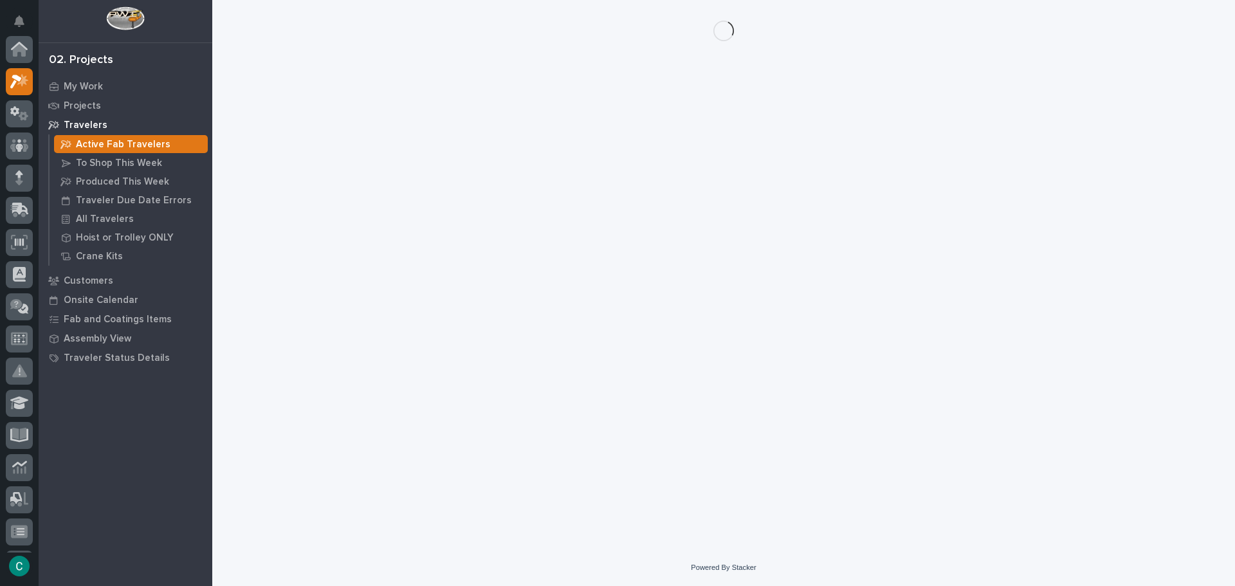
scroll to position [32, 0]
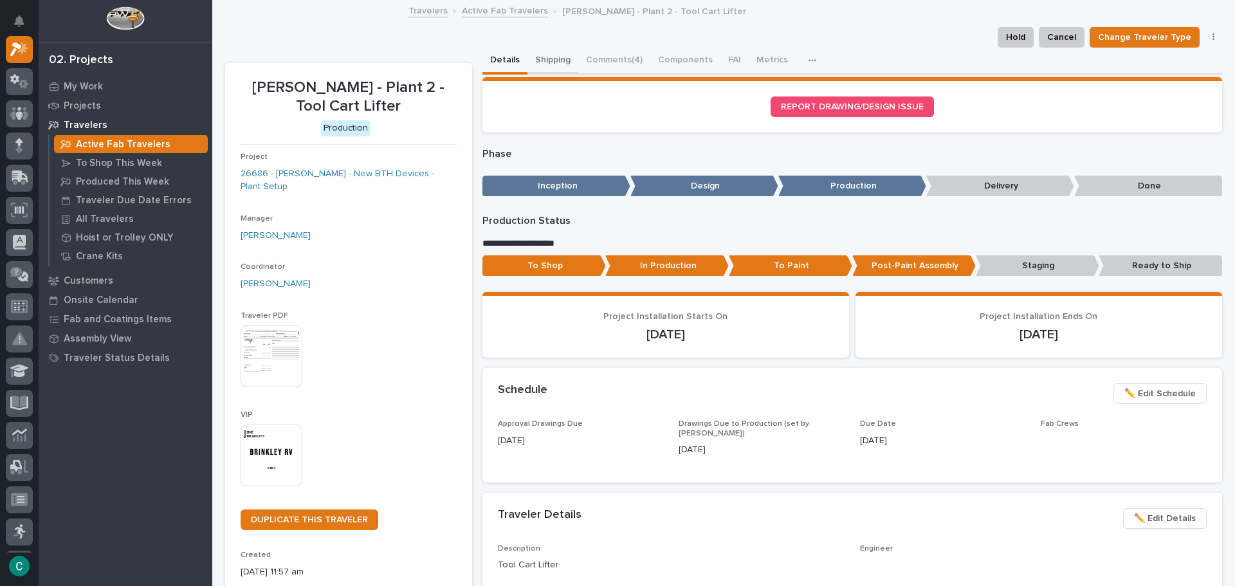
click at [536, 55] on button "Shipping" at bounding box center [552, 61] width 51 height 27
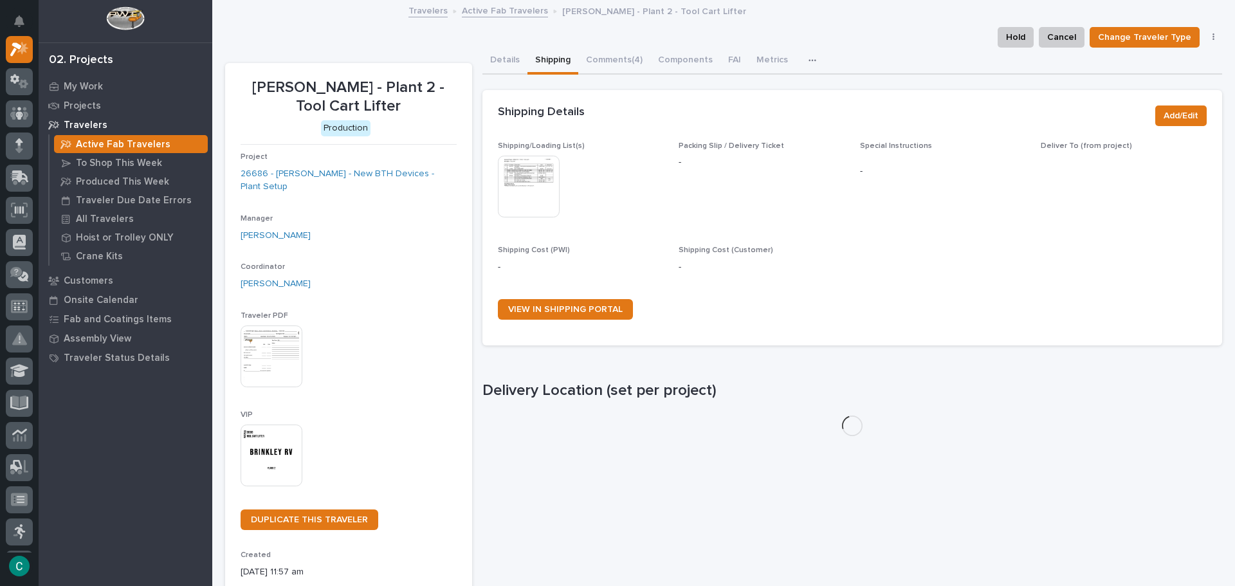
click at [508, 179] on img at bounding box center [529, 187] width 62 height 62
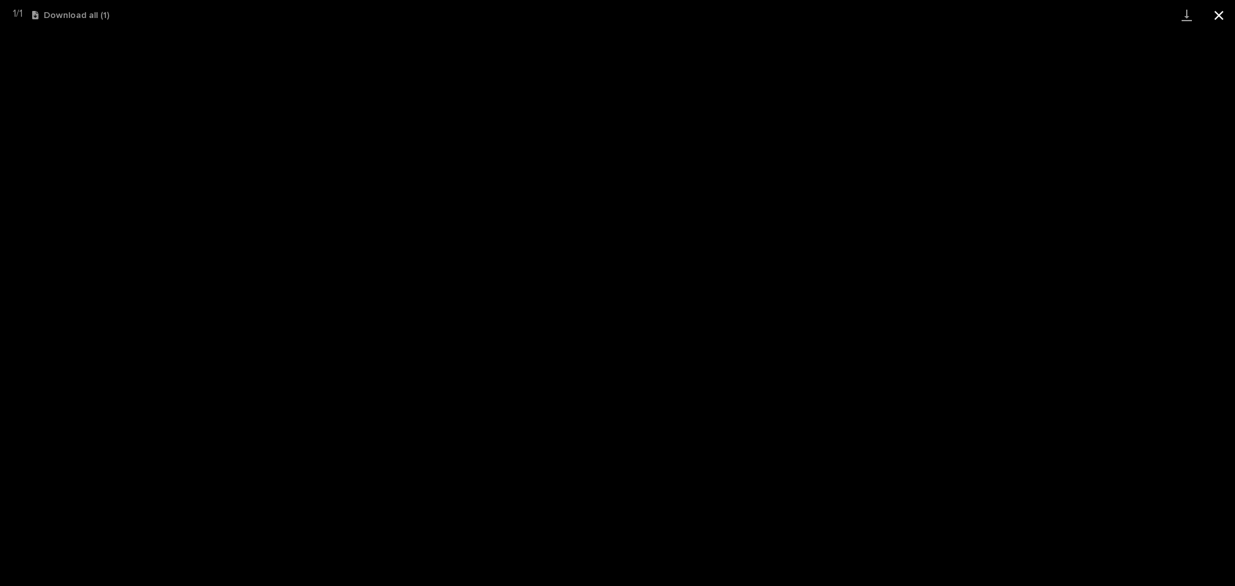
click at [1222, 15] on button "Close gallery" at bounding box center [1219, 15] width 32 height 30
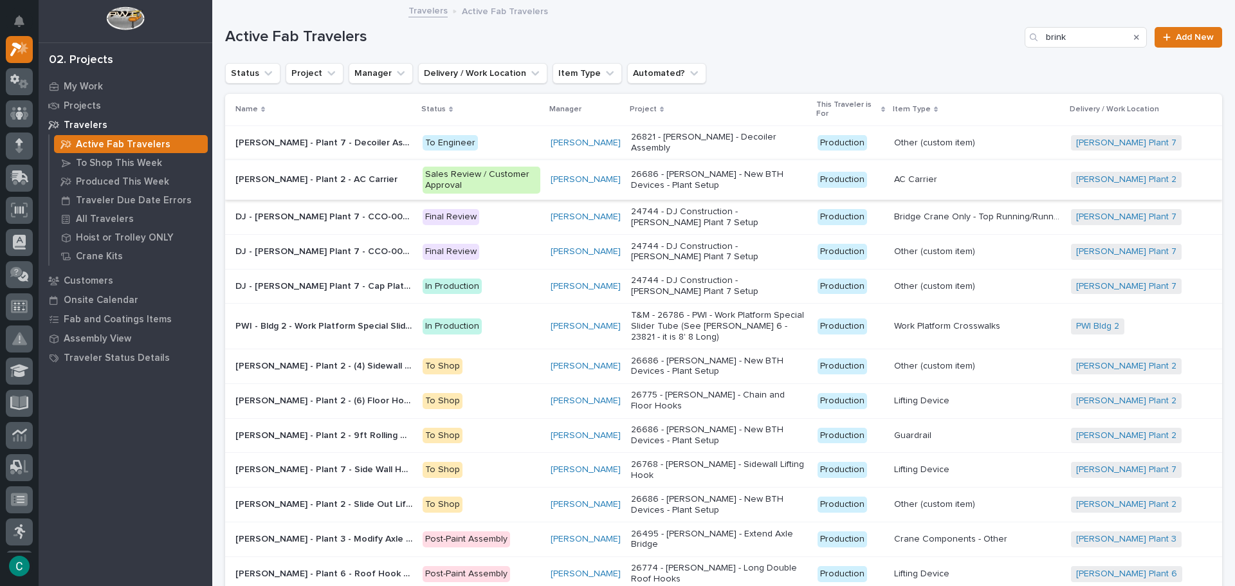
scroll to position [64, 0]
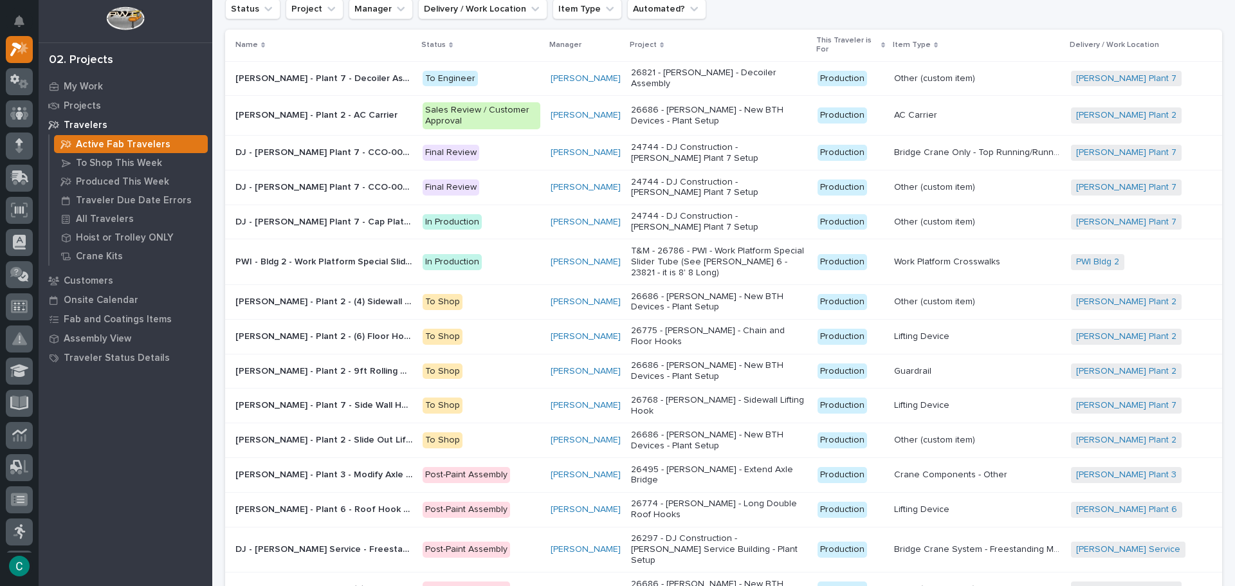
click at [389, 254] on p "PWI - Bldg 2 - Work Platform Special Slider Tube (See [PERSON_NAME] 6 - 23821 -…" at bounding box center [324, 261] width 179 height 14
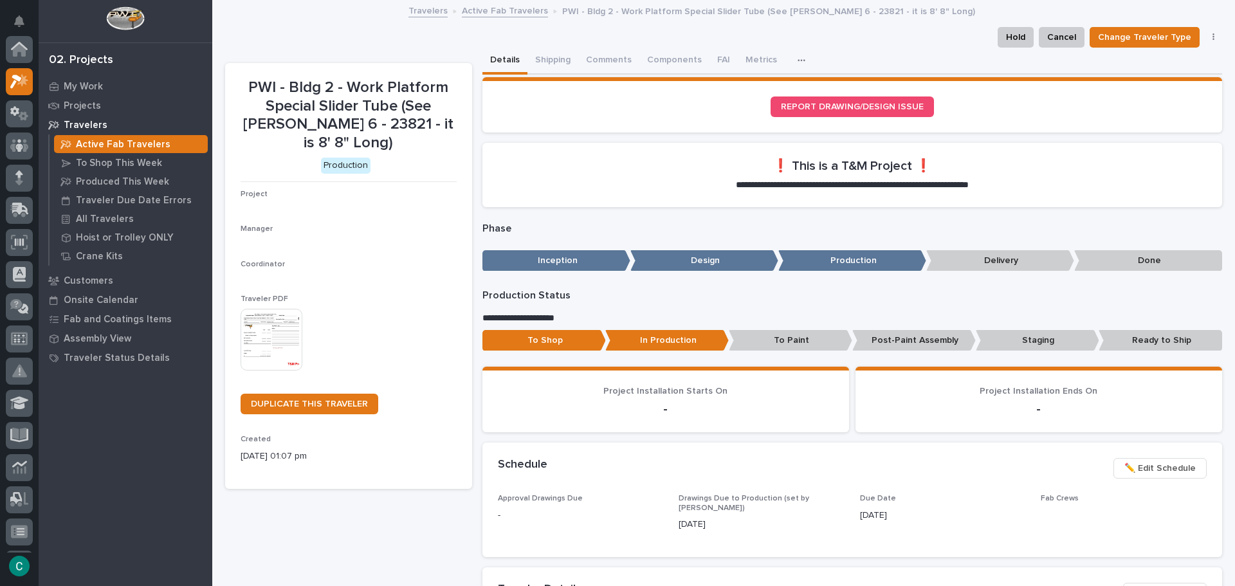
scroll to position [32, 0]
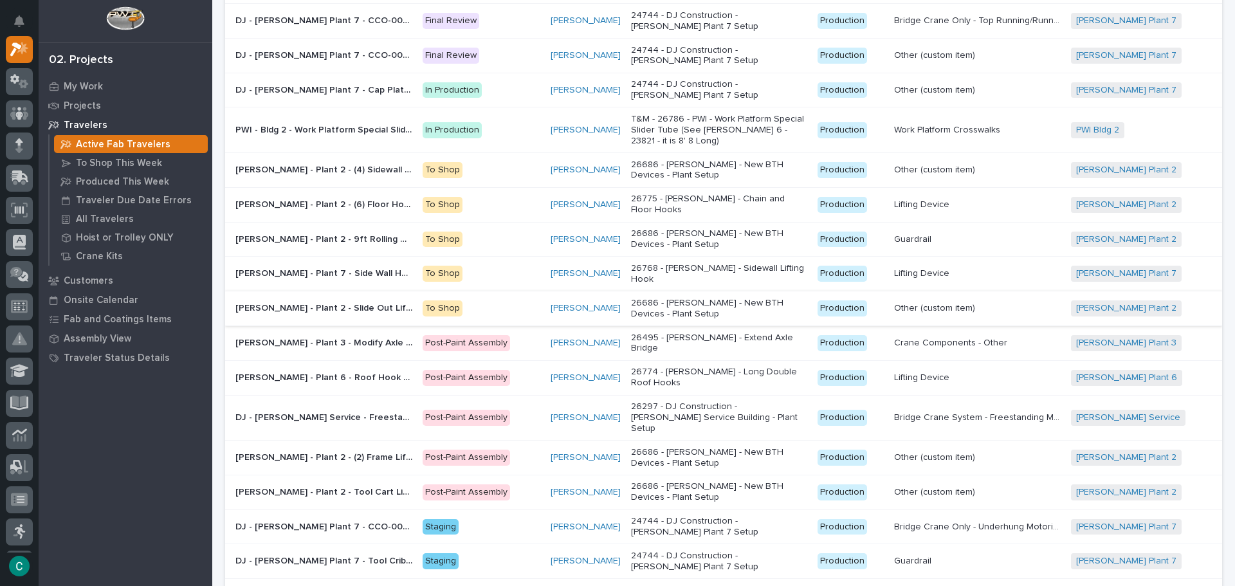
scroll to position [257, 0]
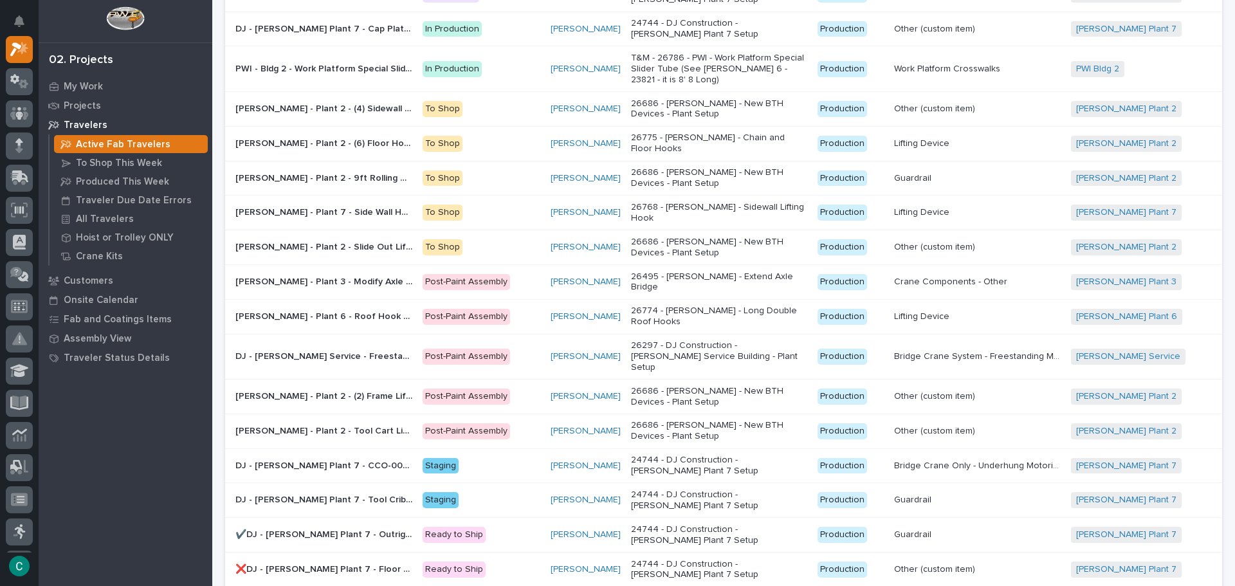
click at [396, 389] on p "[PERSON_NAME] - Plant 2 - (2) Frame Lifter Inside I-Beam Style" at bounding box center [324, 396] width 179 height 14
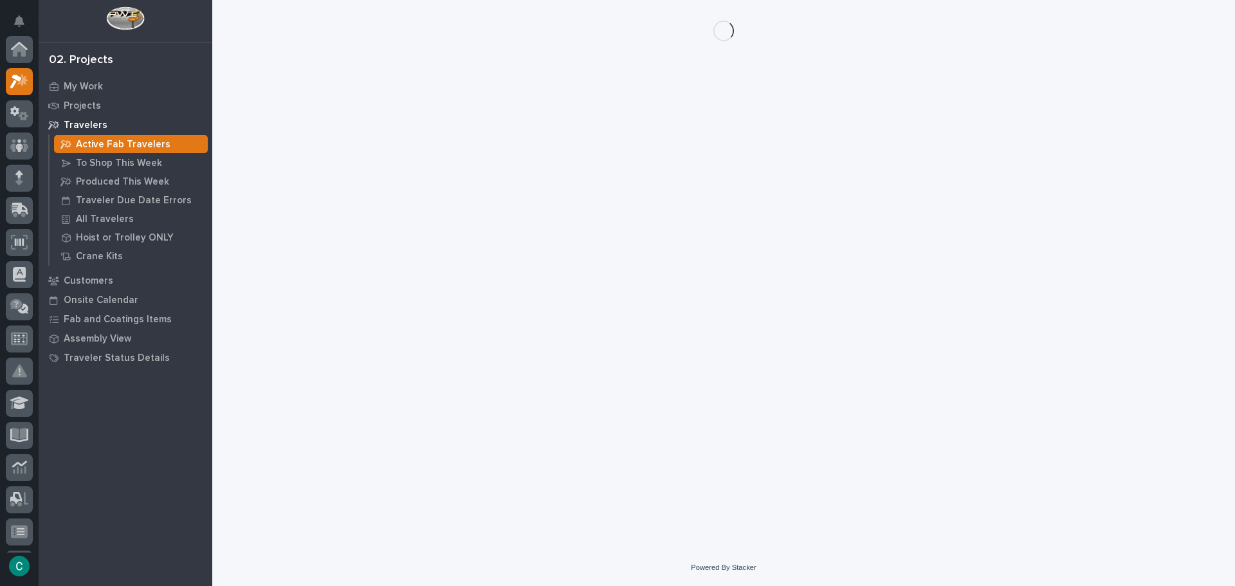
scroll to position [32, 0]
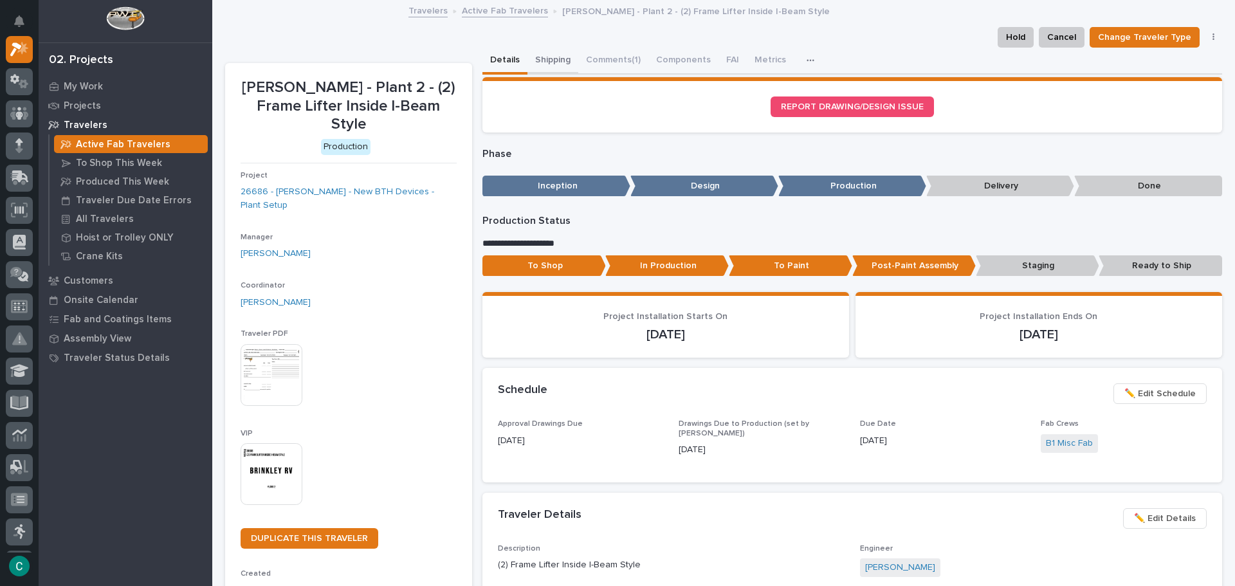
click at [539, 61] on button "Shipping" at bounding box center [552, 61] width 51 height 27
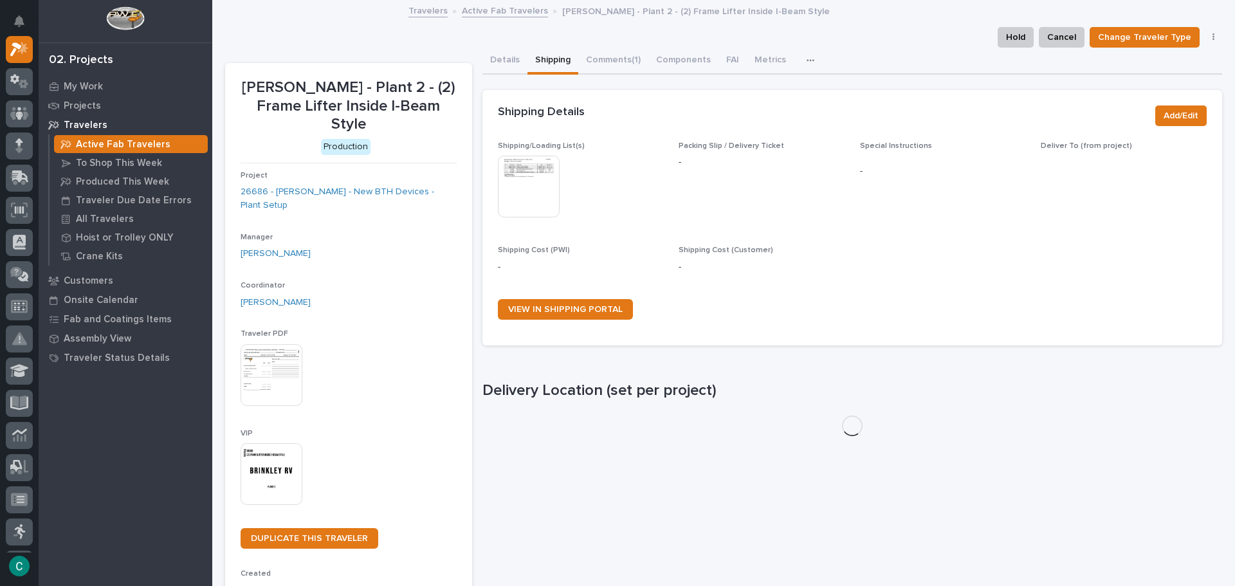
click at [518, 187] on img at bounding box center [529, 187] width 62 height 62
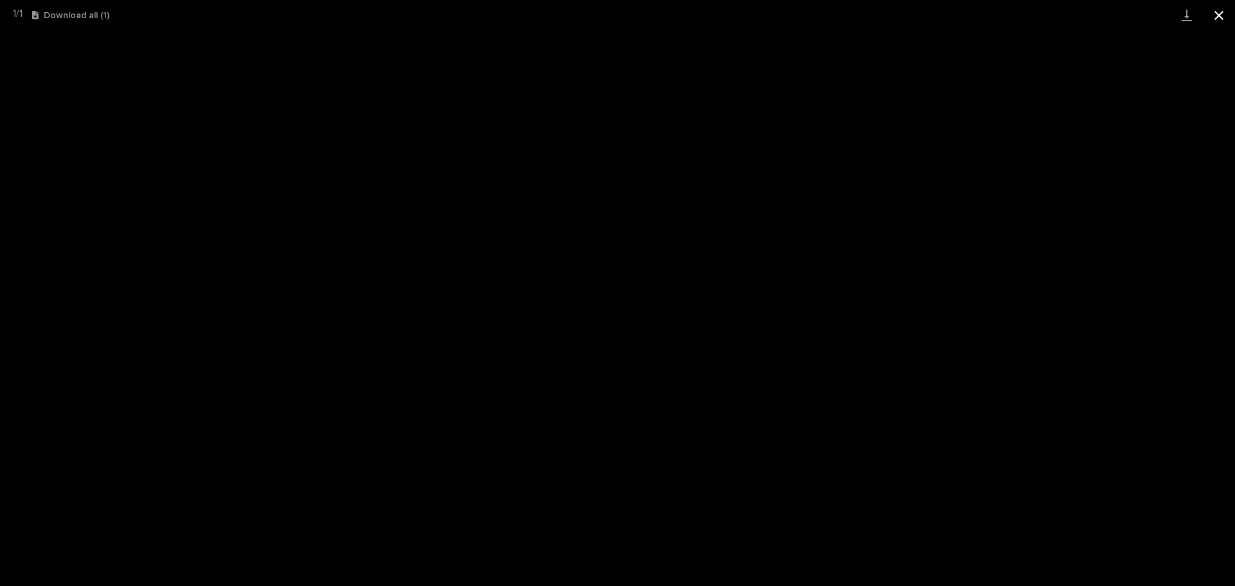
click at [1225, 15] on button "Close gallery" at bounding box center [1219, 15] width 32 height 30
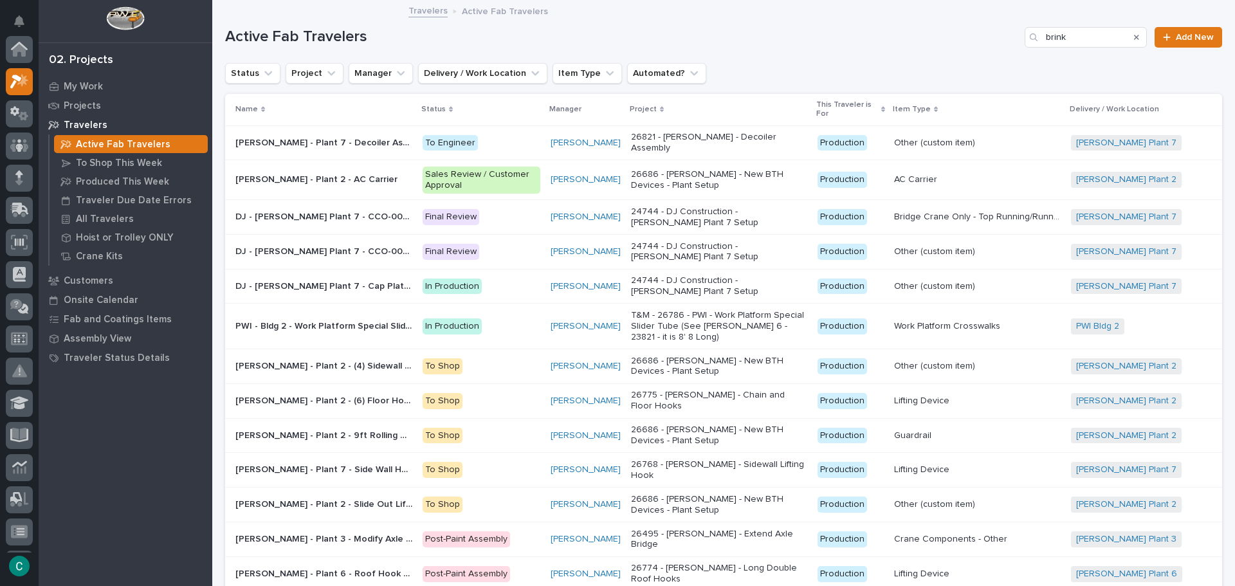
scroll to position [32, 0]
click at [81, 82] on p "My Work" at bounding box center [83, 87] width 39 height 12
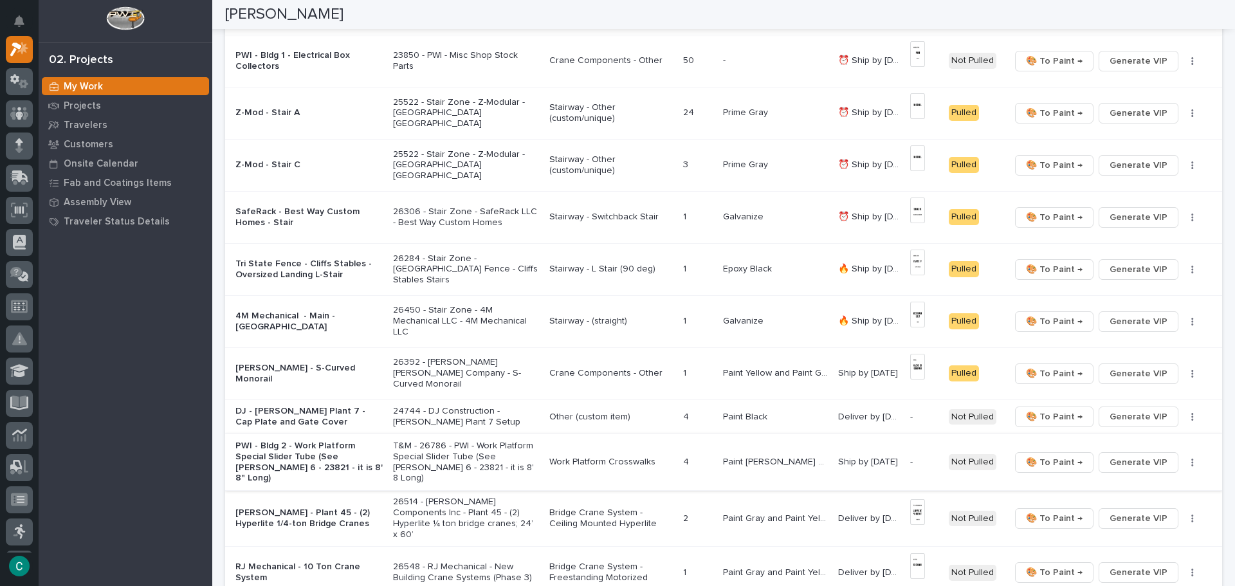
scroll to position [257, 0]
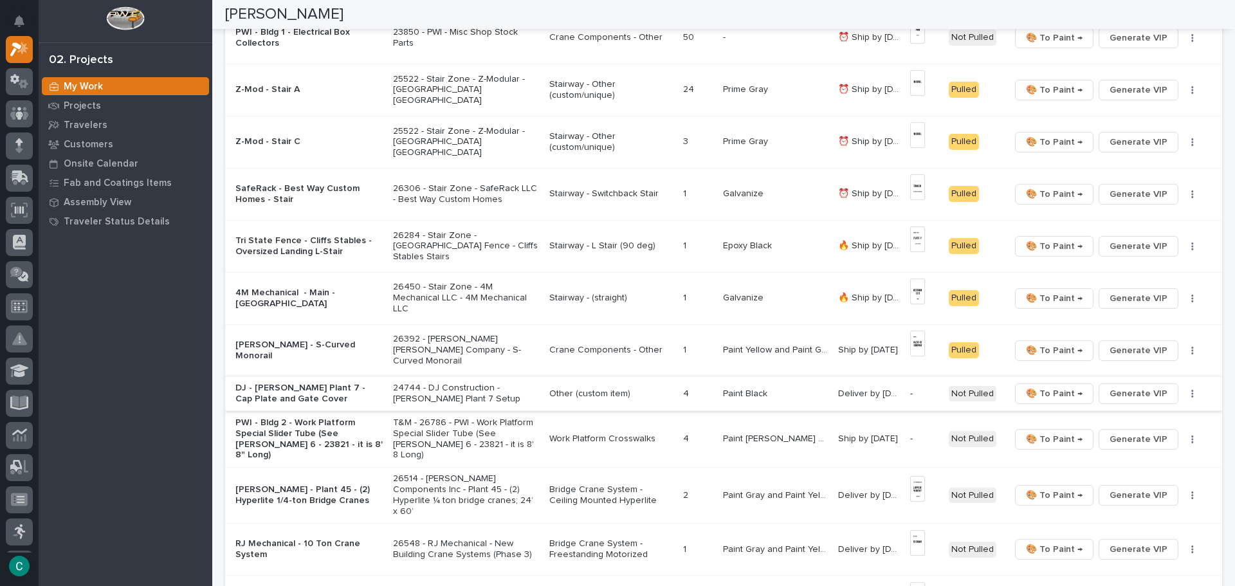
click at [1121, 396] on span "Generate VIP" at bounding box center [1139, 393] width 58 height 15
click at [1124, 437] on span "Generate VIP" at bounding box center [1139, 439] width 58 height 15
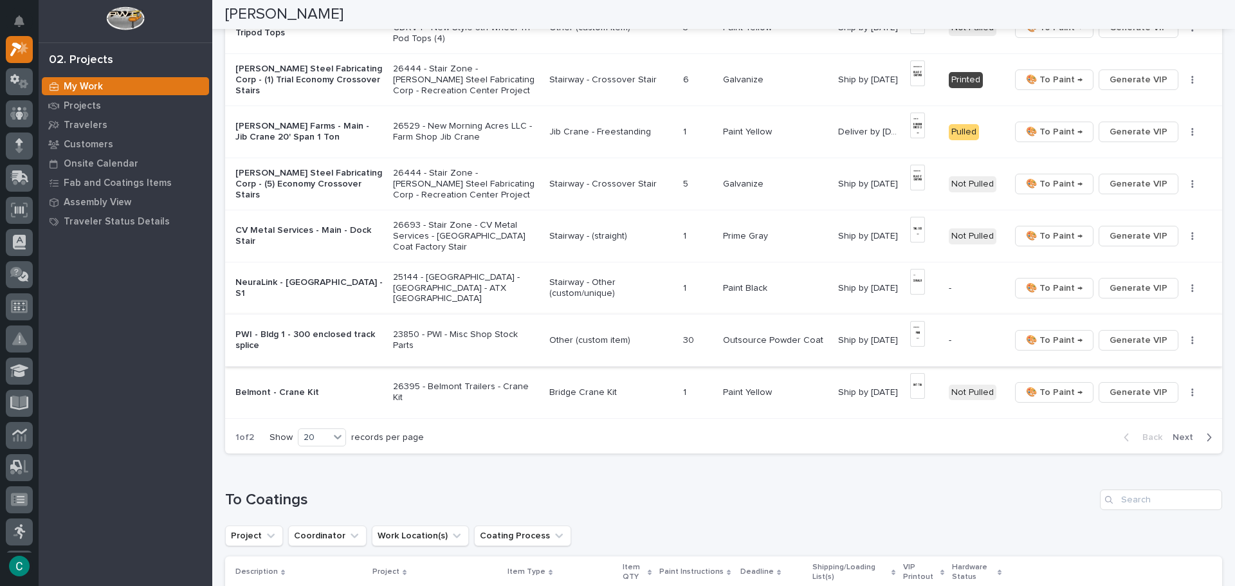
scroll to position [836, 0]
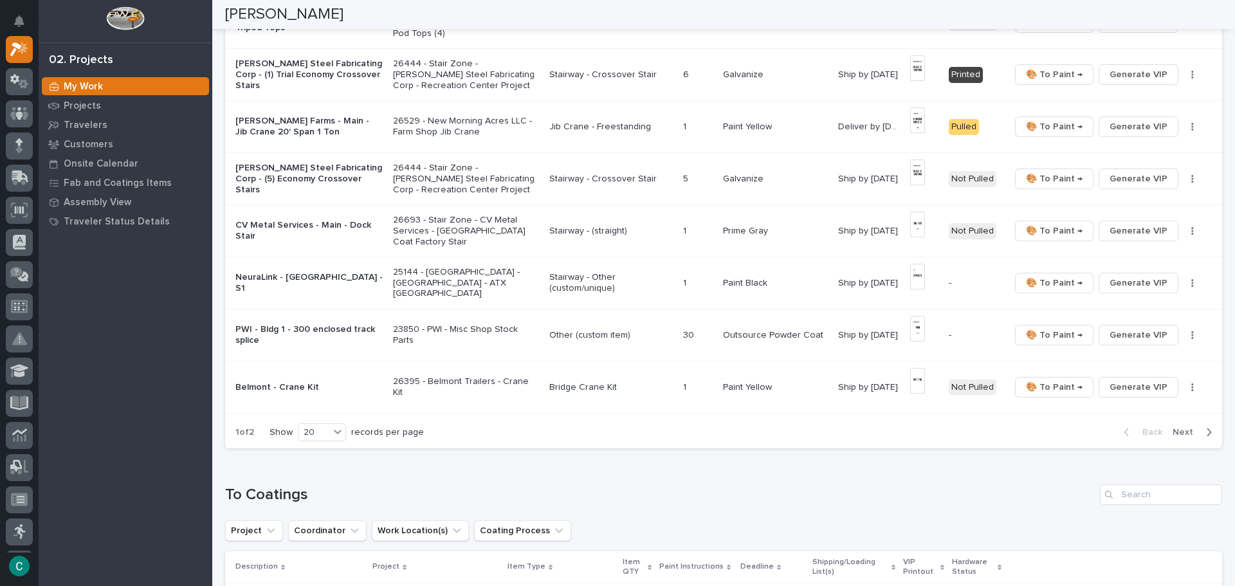
click at [1174, 426] on span "Next" at bounding box center [1187, 432] width 28 height 12
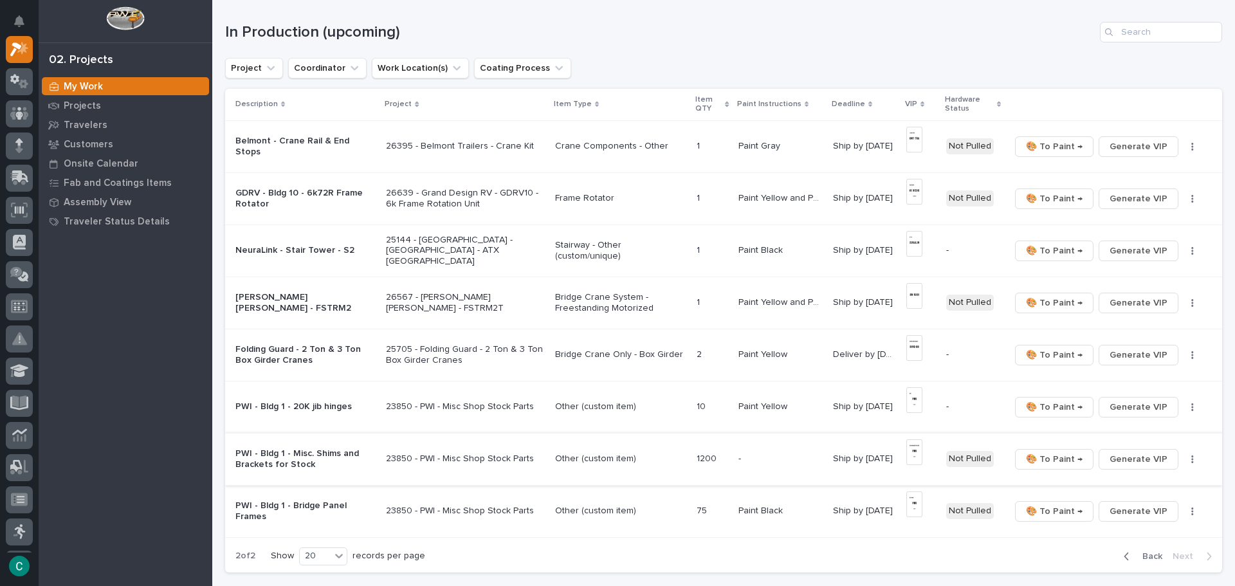
scroll to position [214, 0]
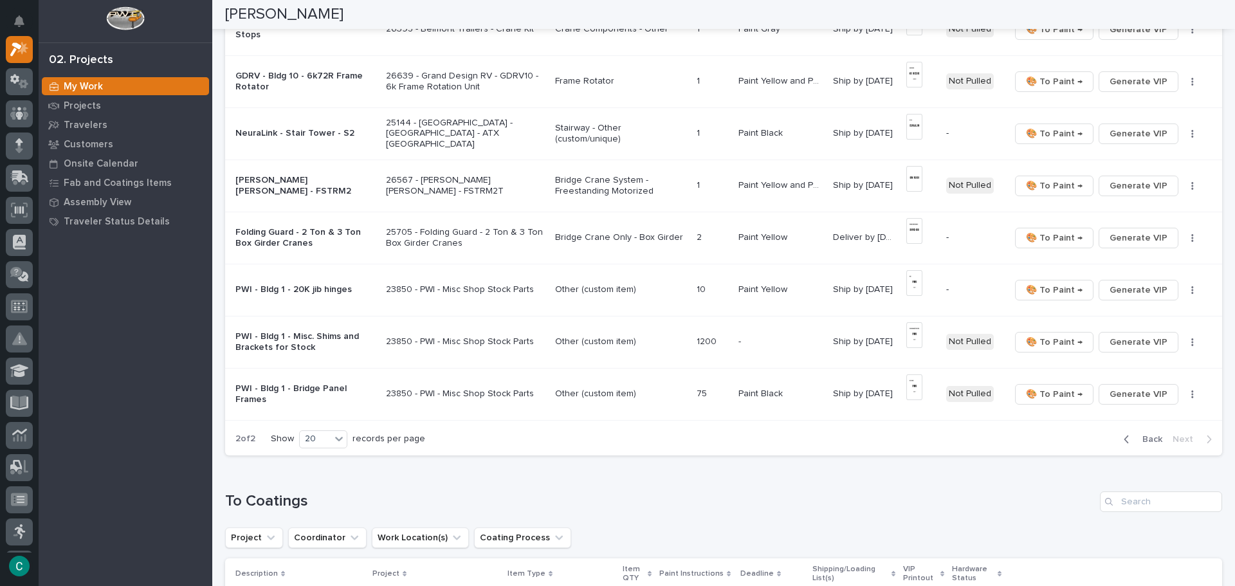
click at [1152, 442] on span "Back" at bounding box center [1149, 440] width 28 height 12
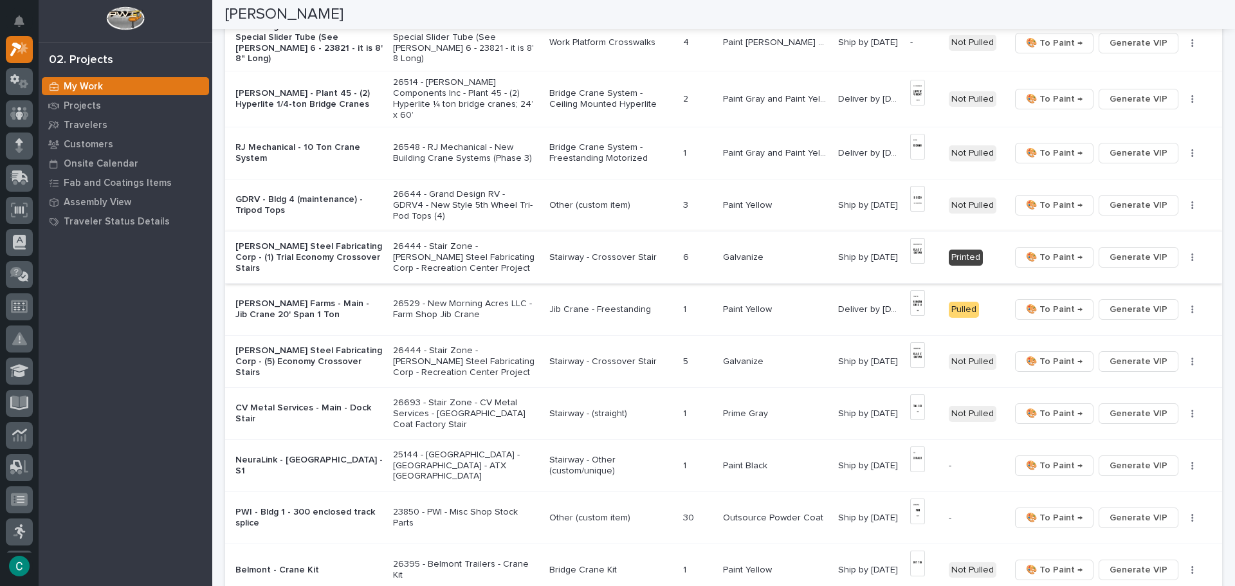
scroll to position [664, 0]
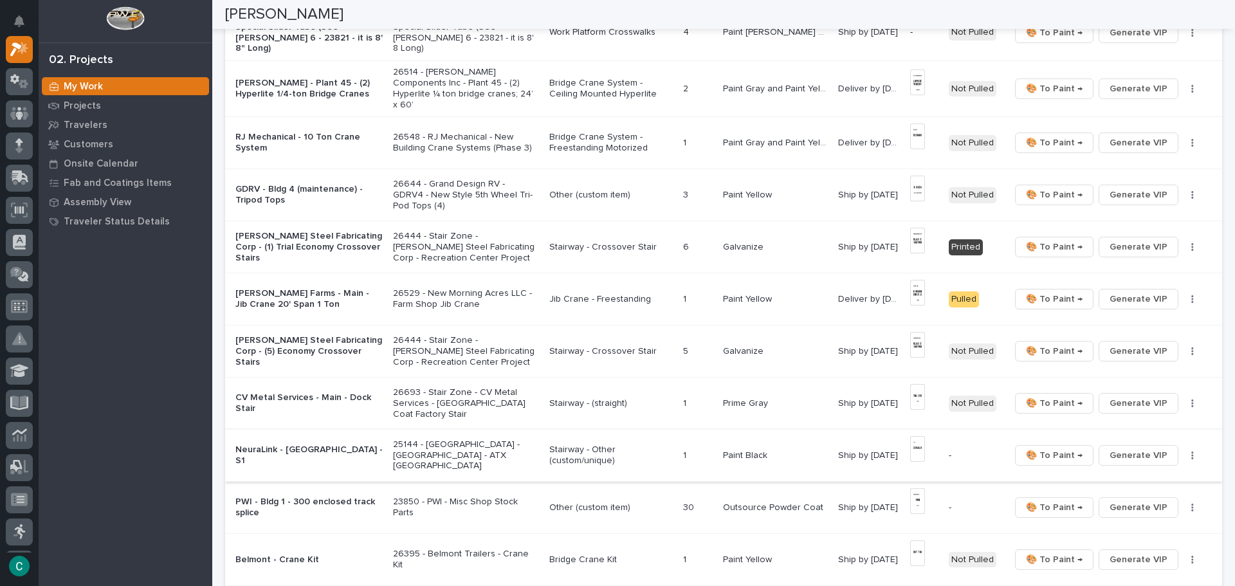
click at [912, 436] on img at bounding box center [917, 449] width 15 height 26
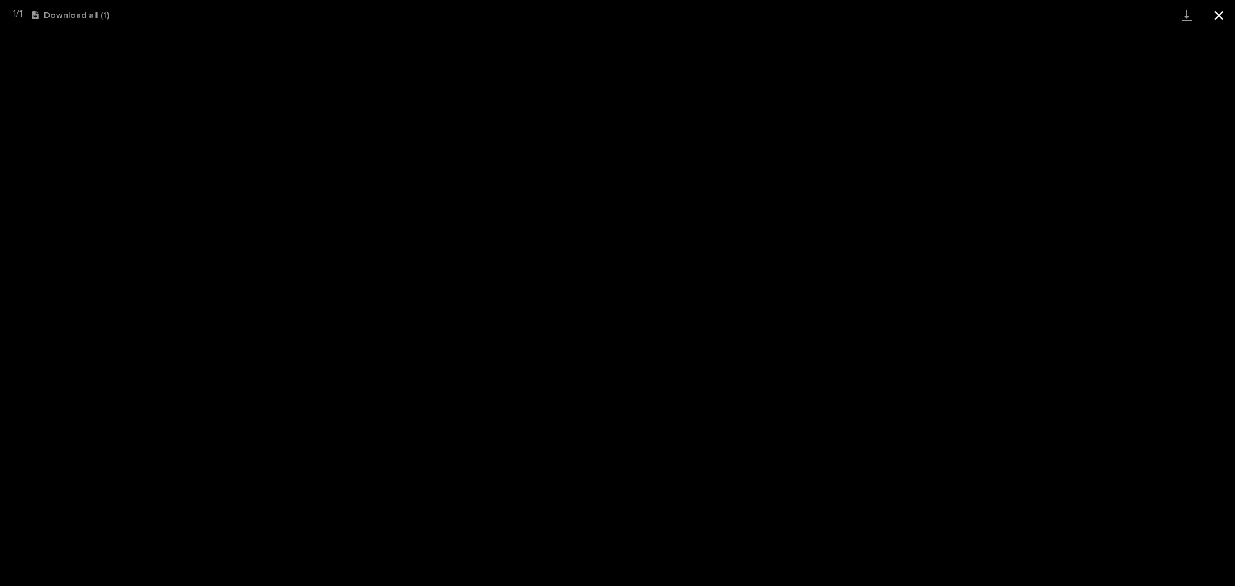
click at [1226, 14] on button "Close gallery" at bounding box center [1219, 15] width 32 height 30
